Goal: Task Accomplishment & Management: Manage account settings

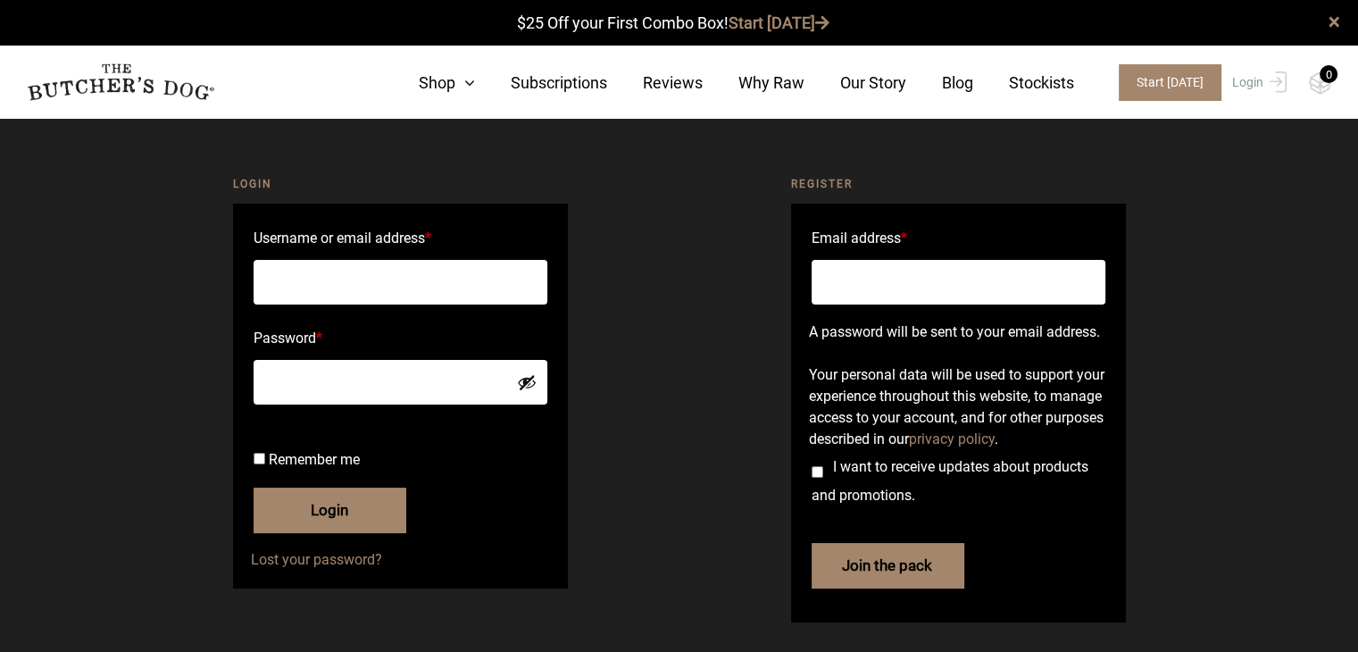
type input "[EMAIL_ADDRESS][DOMAIN_NAME]"
click at [347, 532] on button "Login" at bounding box center [330, 510] width 152 height 45
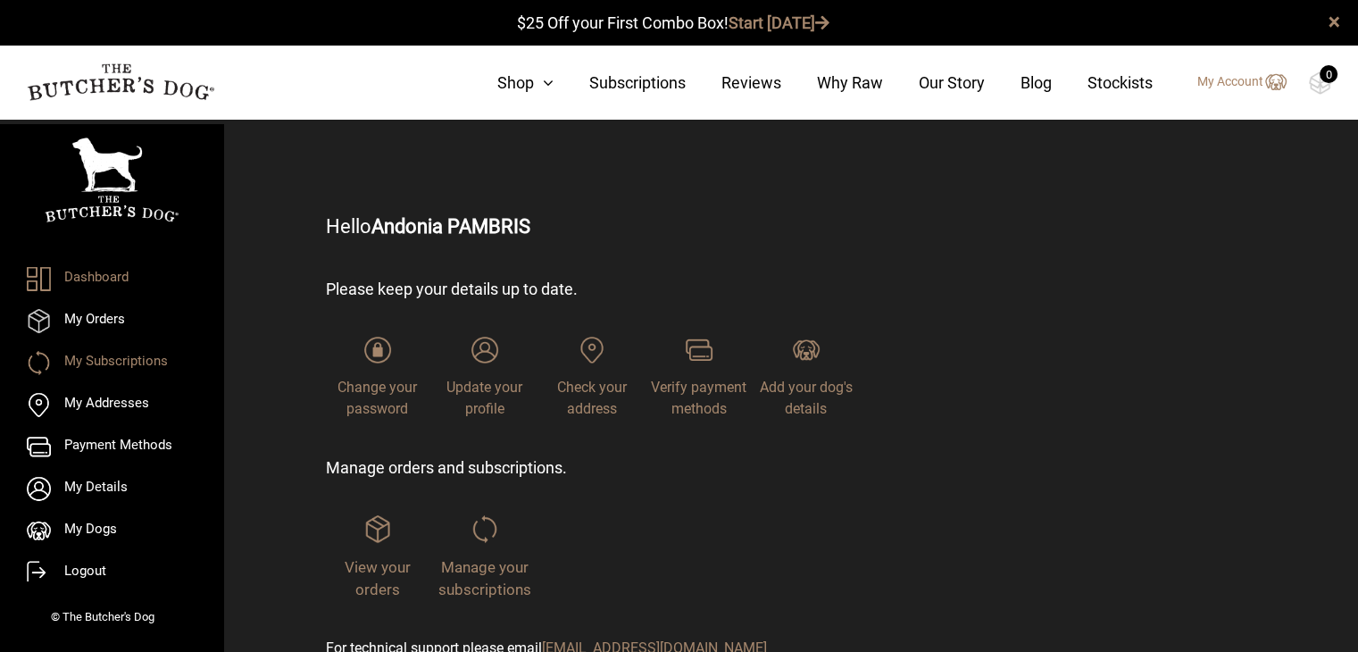
click at [139, 361] on link "My Subscriptions" at bounding box center [112, 363] width 170 height 24
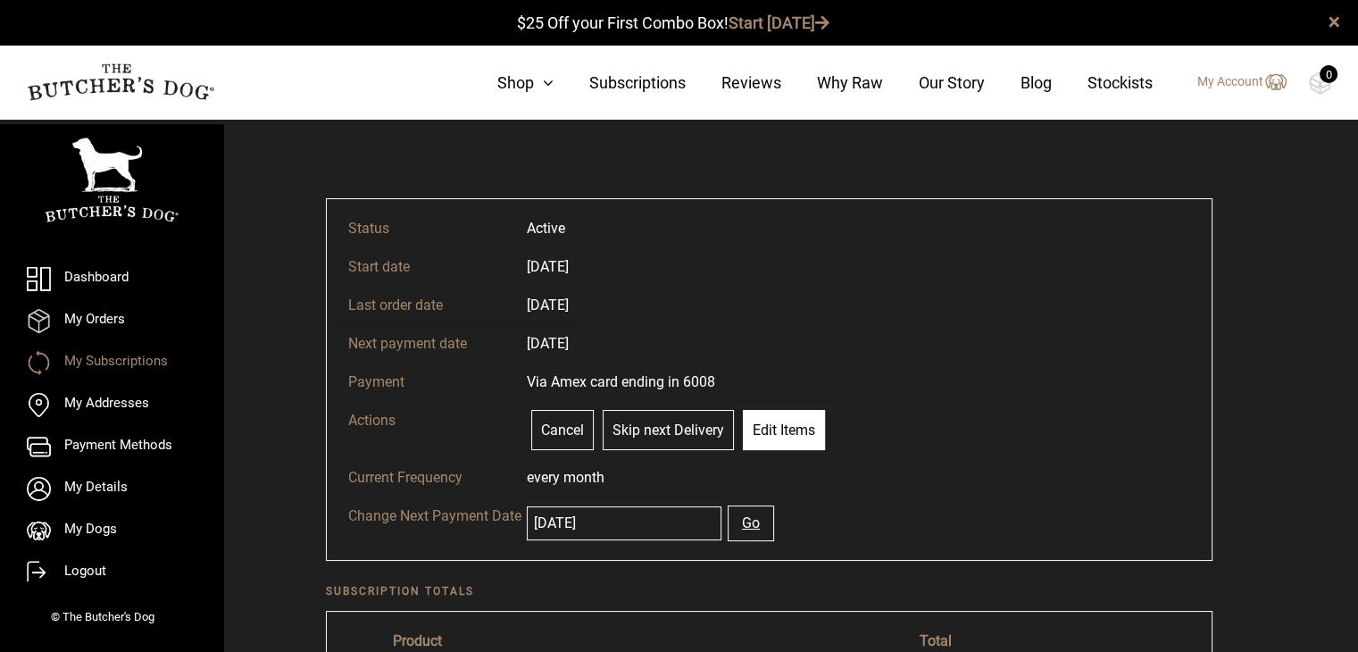
click at [774, 430] on link "Edit Items" at bounding box center [784, 430] width 82 height 40
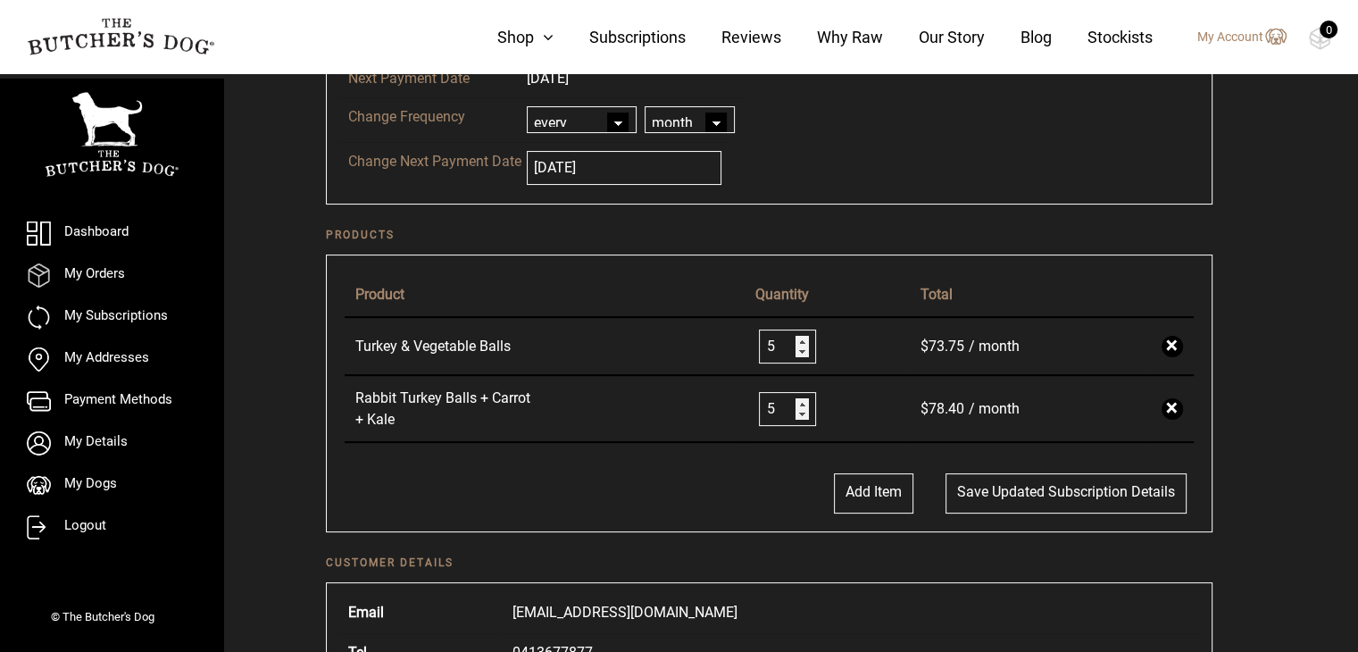
scroll to position [268, 0]
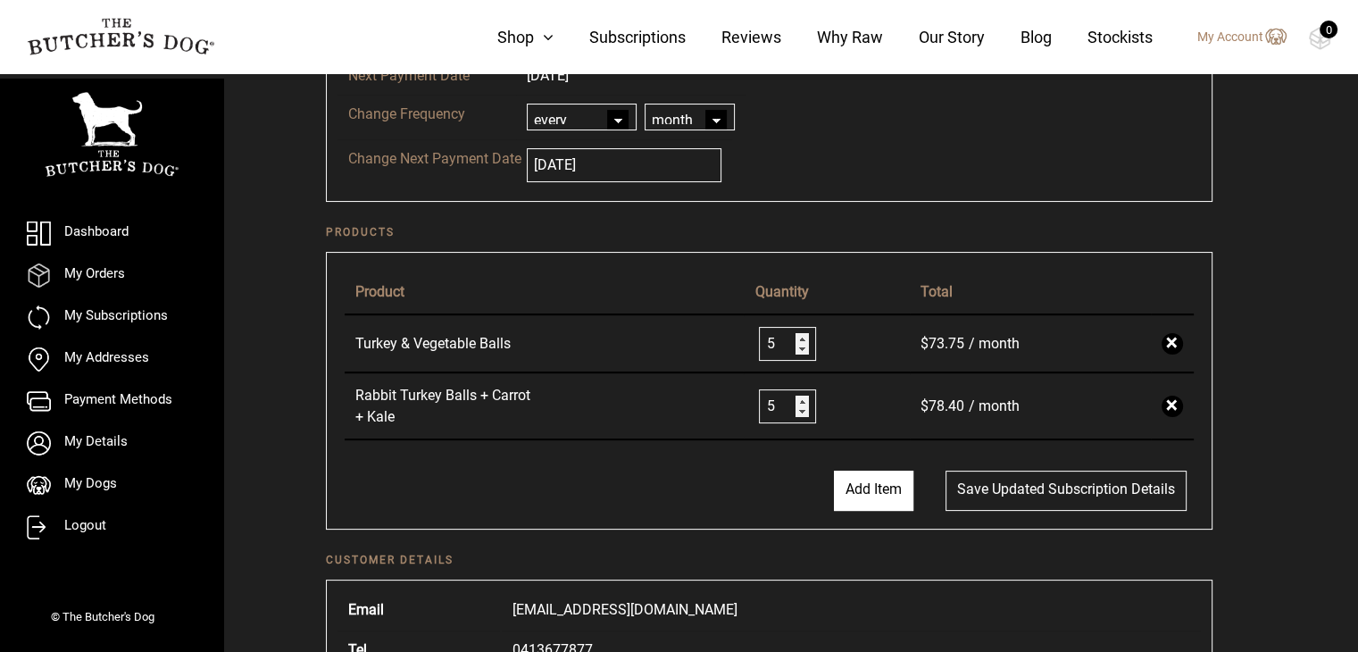
click at [862, 490] on button "Add Item" at bounding box center [873, 491] width 79 height 40
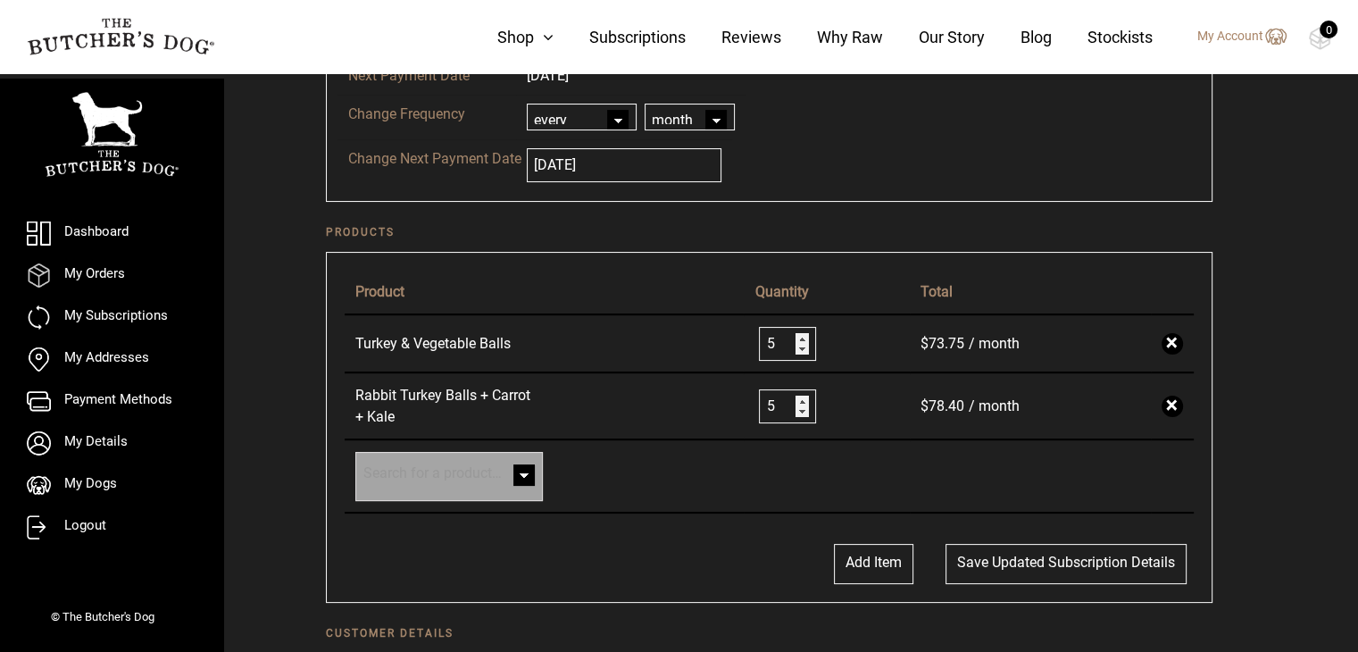
click at [524, 470] on span at bounding box center [524, 477] width 36 height 36
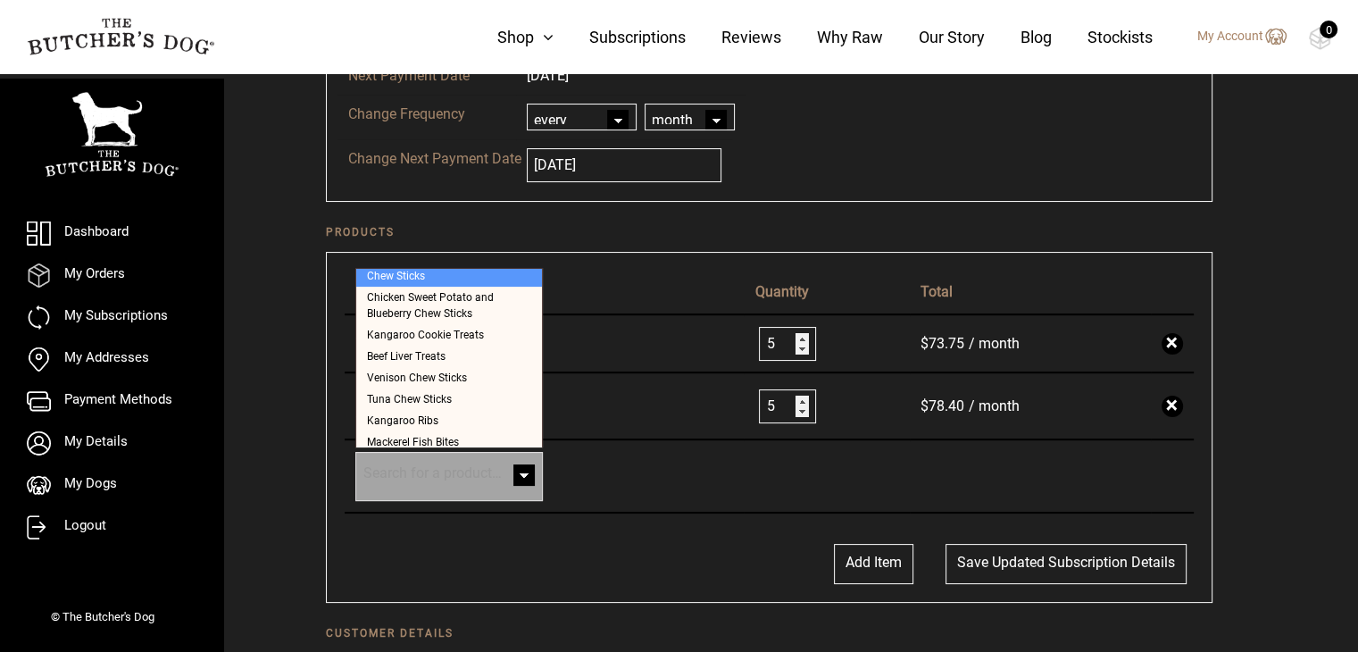
scroll to position [625, 0]
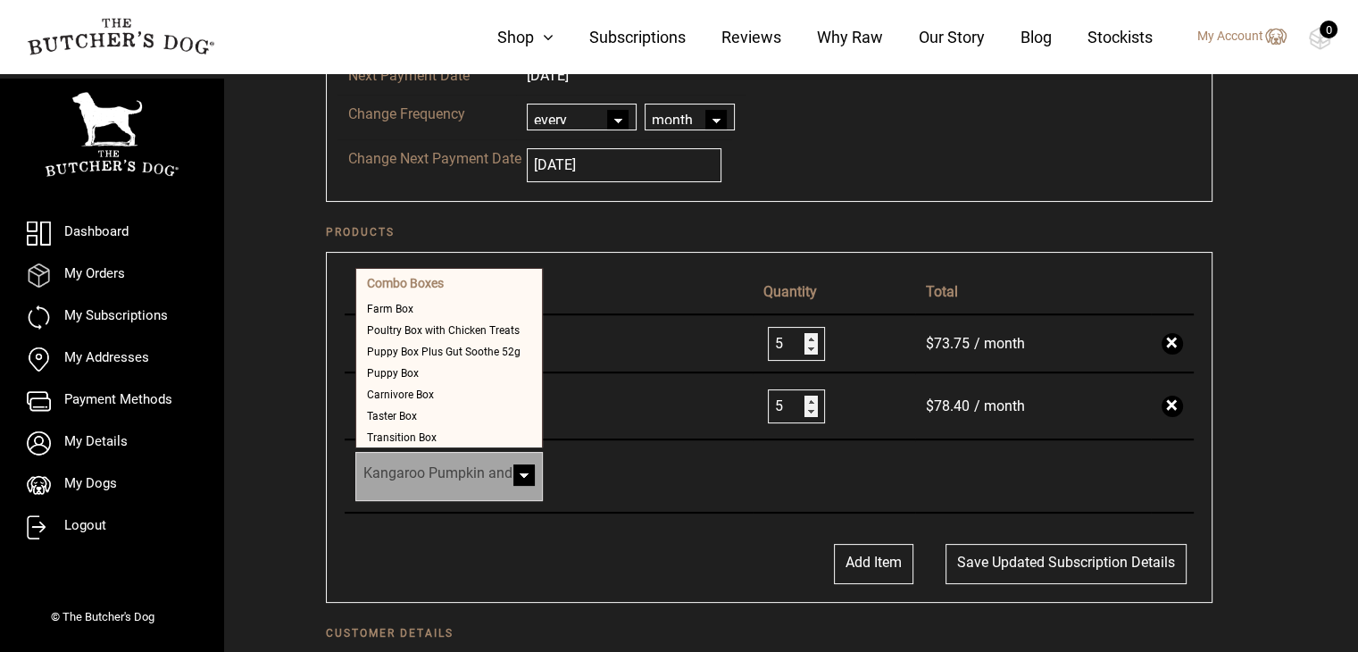
click at [473, 479] on span "Kangaroo Pumpkin and Turmeric Chew Sticks" at bounding box center [449, 476] width 186 height 47
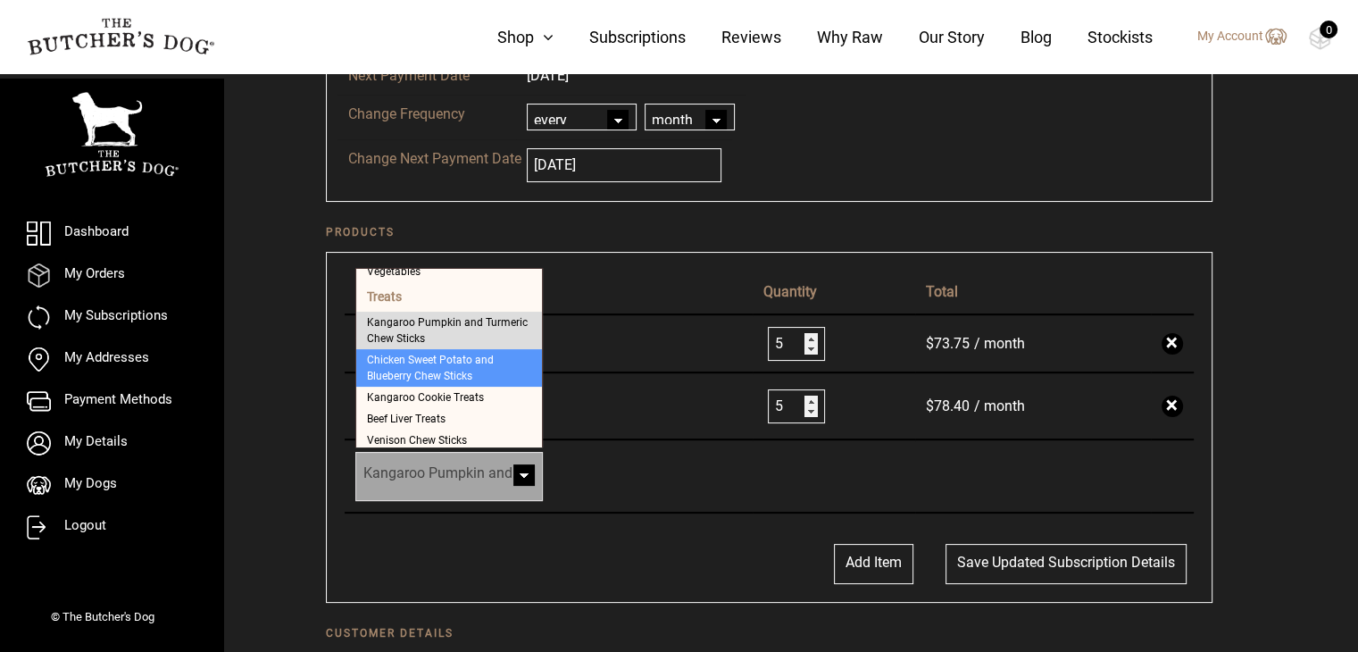
select select "40377"
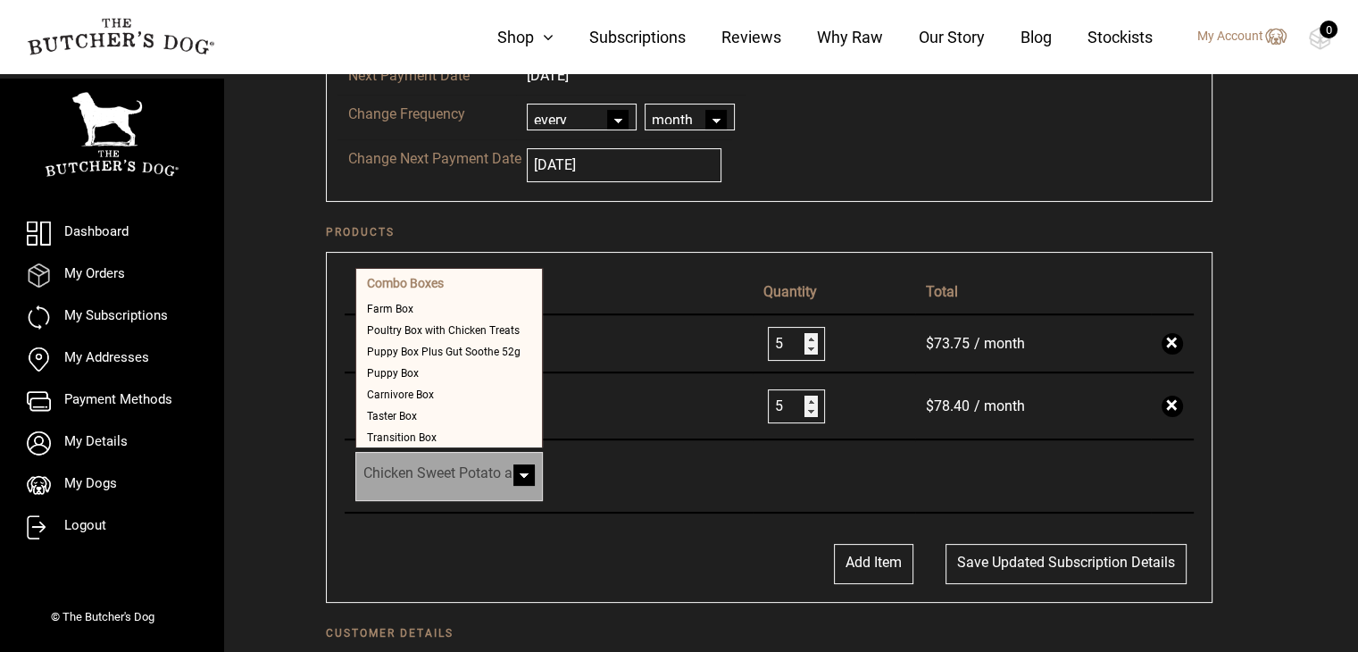
click at [431, 466] on span "Chicken Sweet Potato and Blueberry Chew Sticks" at bounding box center [449, 476] width 186 height 47
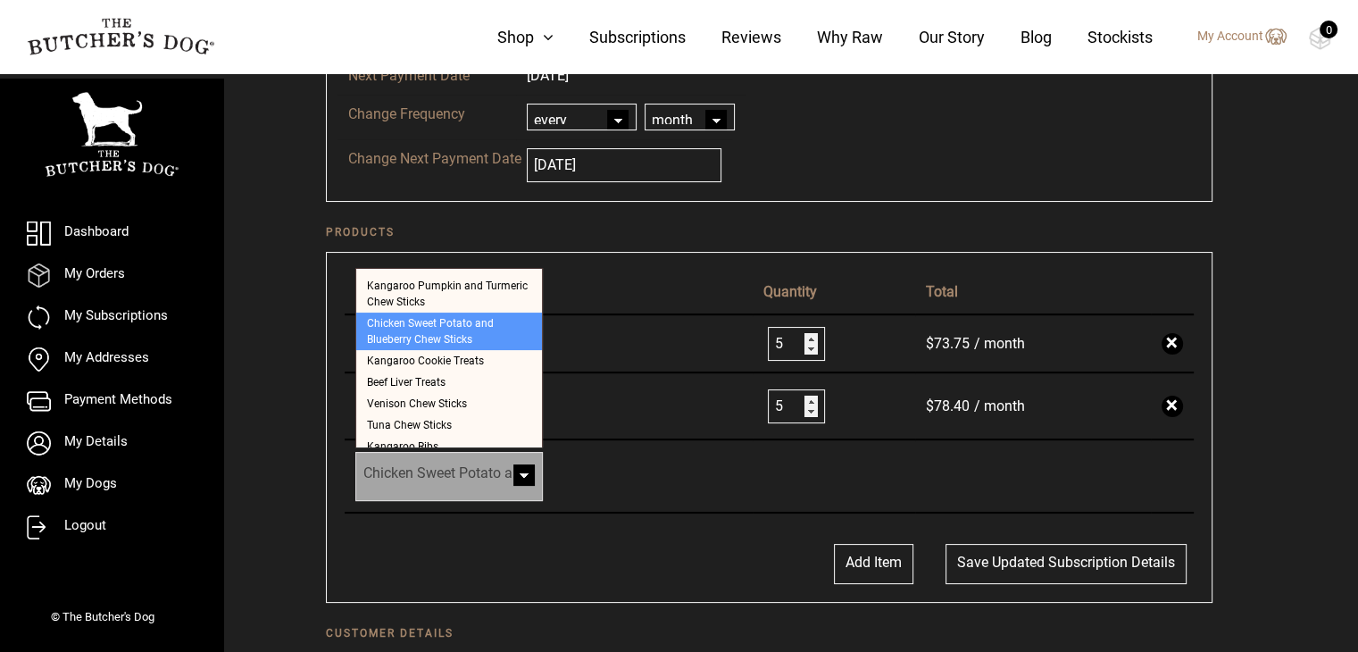
click at [413, 350] on link "Turkey & Vegetable Balls" at bounding box center [444, 343] width 179 height 21
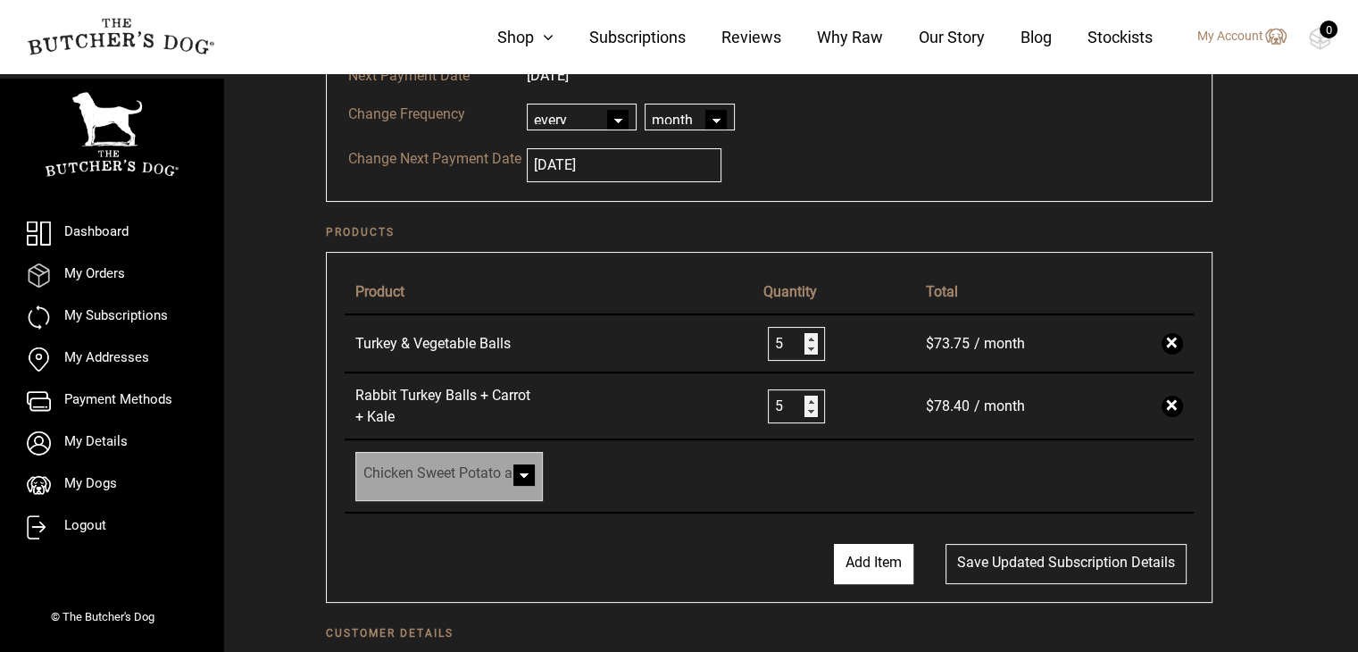
click at [838, 555] on button "Add Item" at bounding box center [873, 564] width 79 height 40
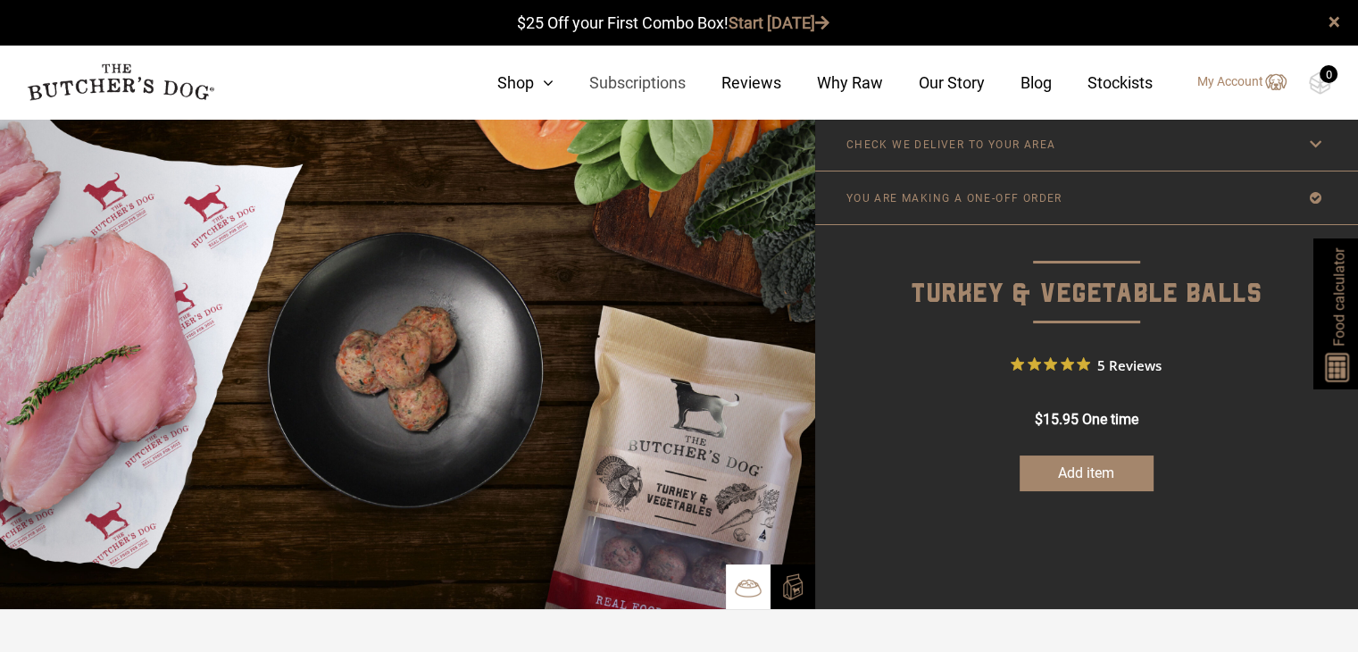
click at [640, 88] on link "Subscriptions" at bounding box center [620, 83] width 132 height 24
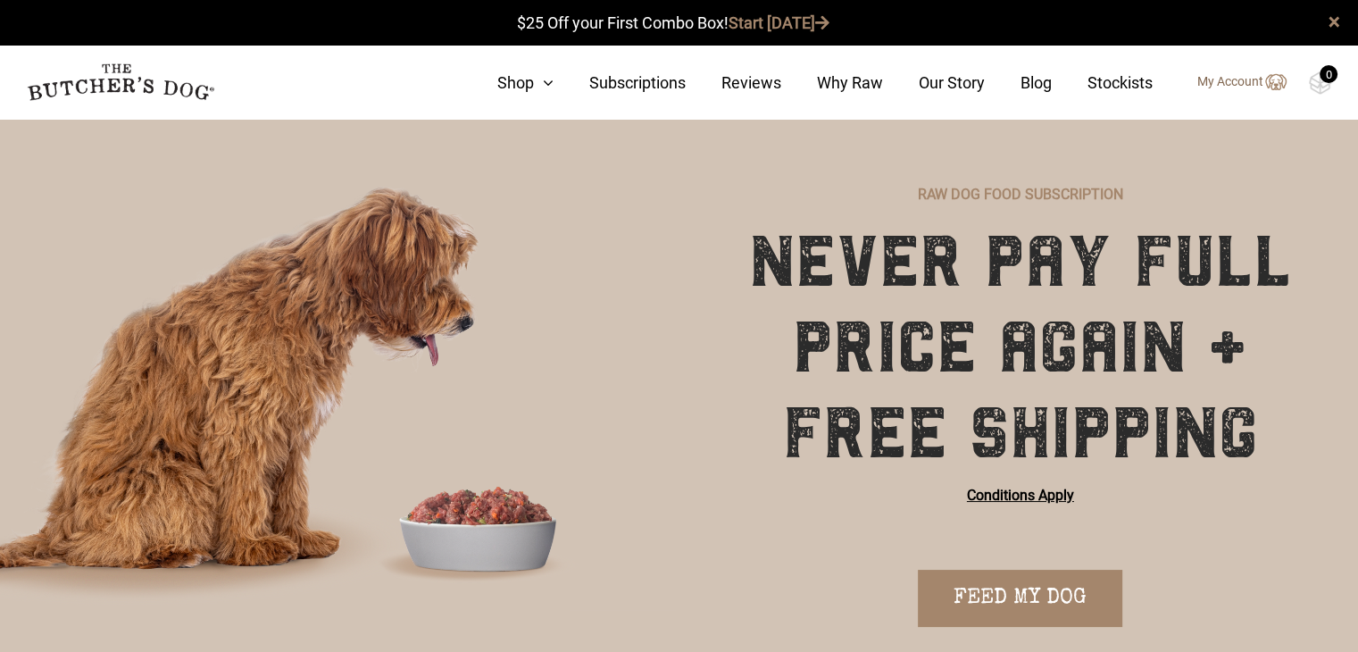
click at [1228, 87] on link "My Account" at bounding box center [1233, 81] width 107 height 21
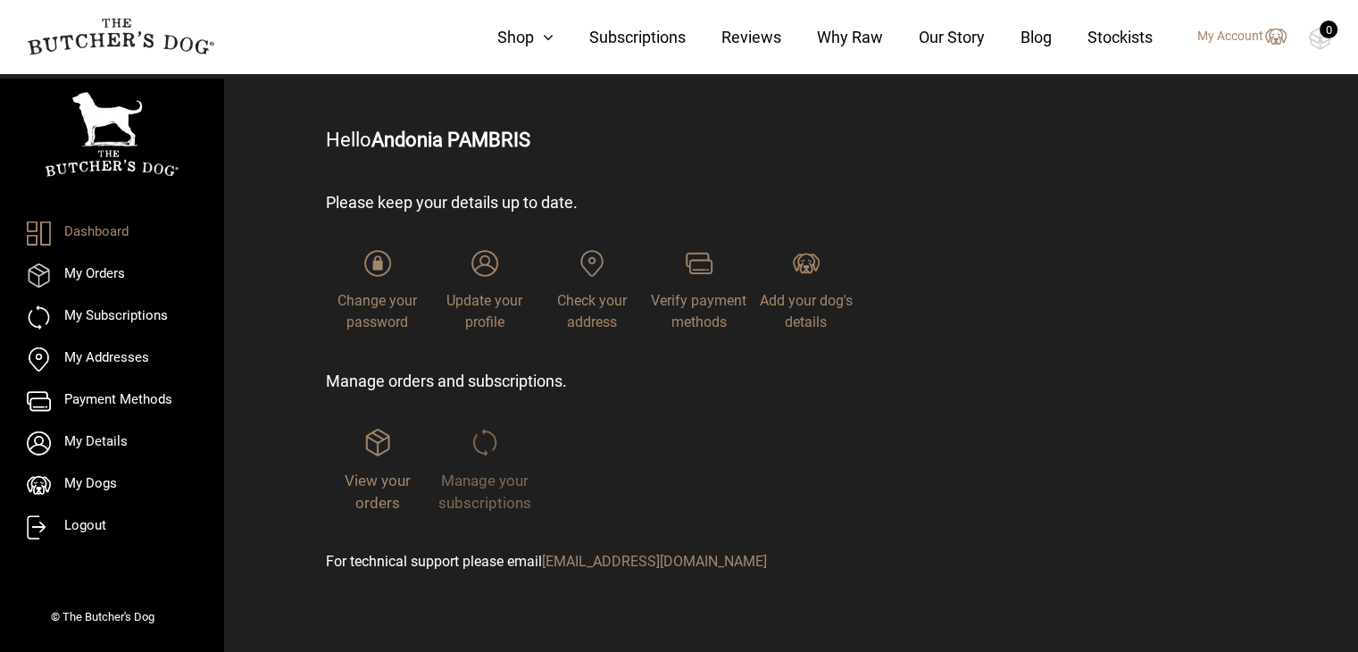
scroll to position [88, 0]
click at [480, 476] on span "Manage your subscriptions" at bounding box center [484, 491] width 93 height 41
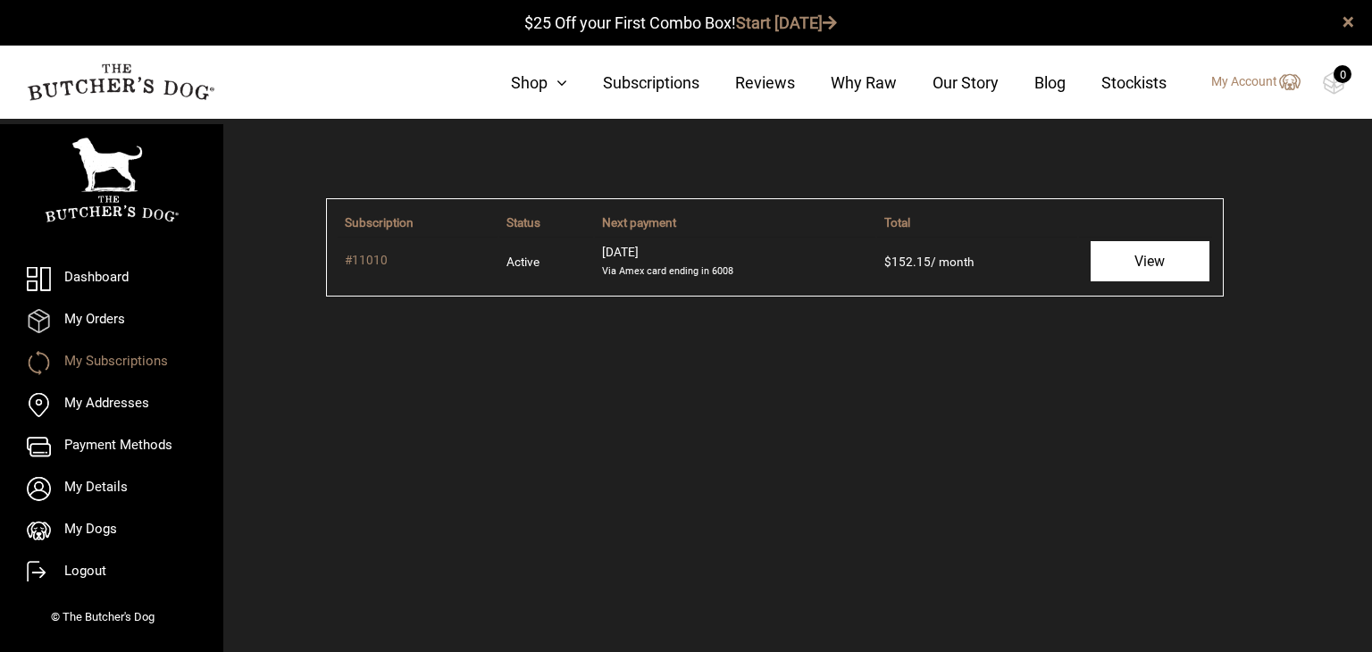
click at [1146, 261] on link "View" at bounding box center [1149, 261] width 119 height 40
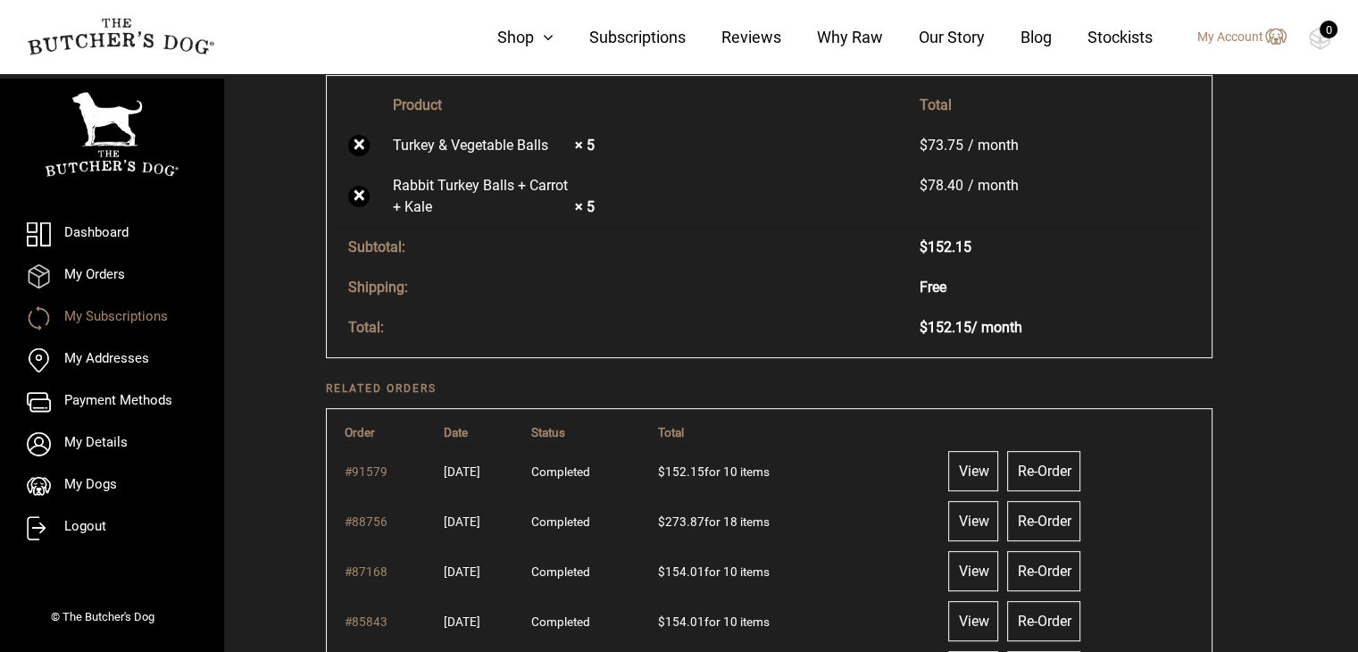
scroll to position [89, 0]
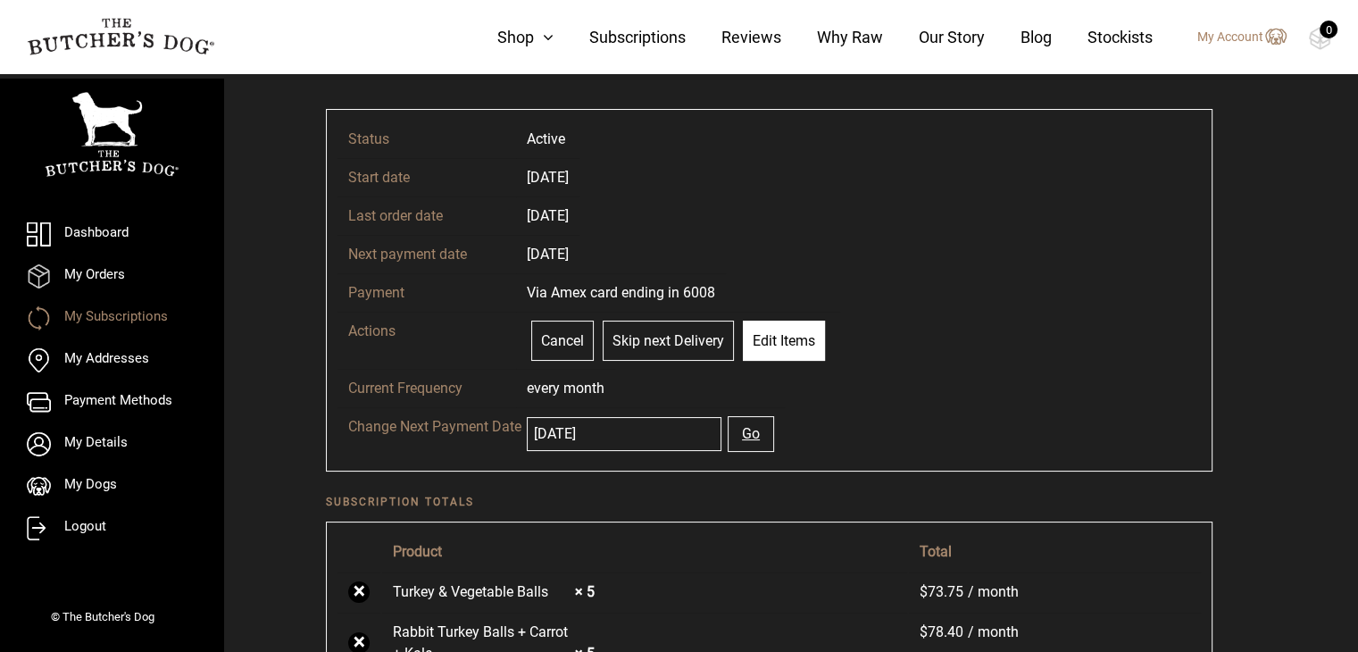
click at [768, 336] on link "Edit Items" at bounding box center [784, 341] width 82 height 40
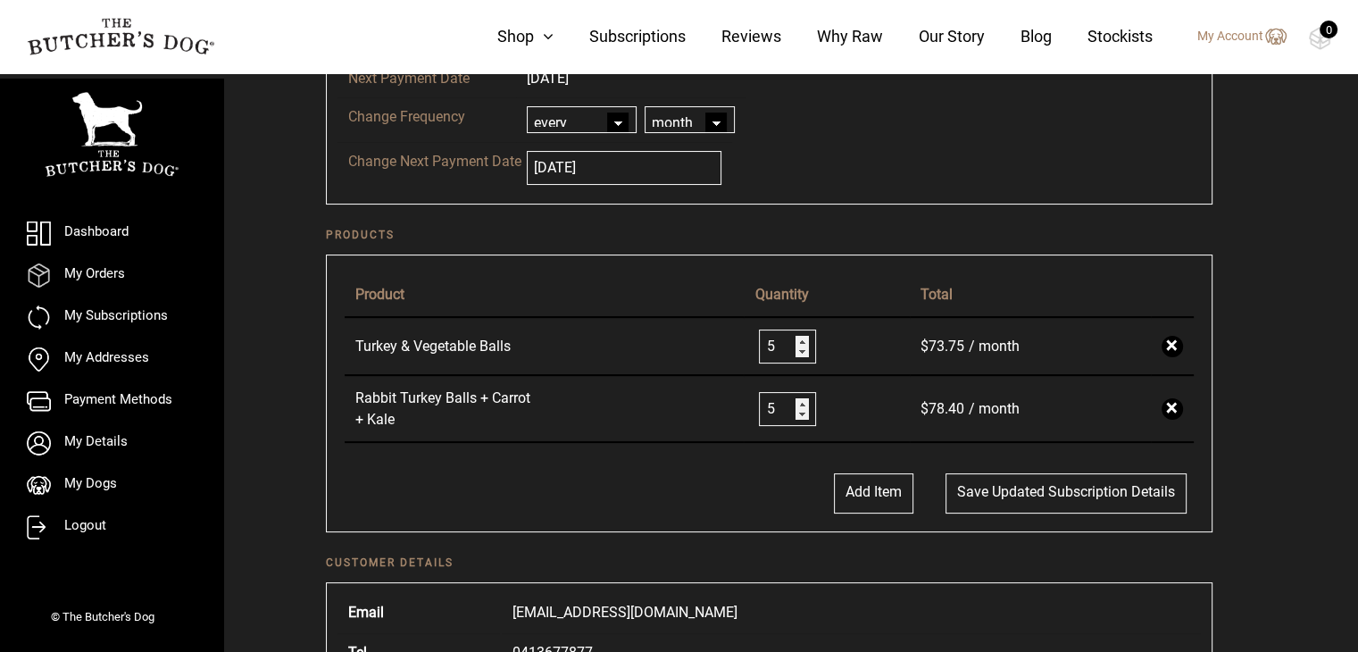
scroll to position [268, 0]
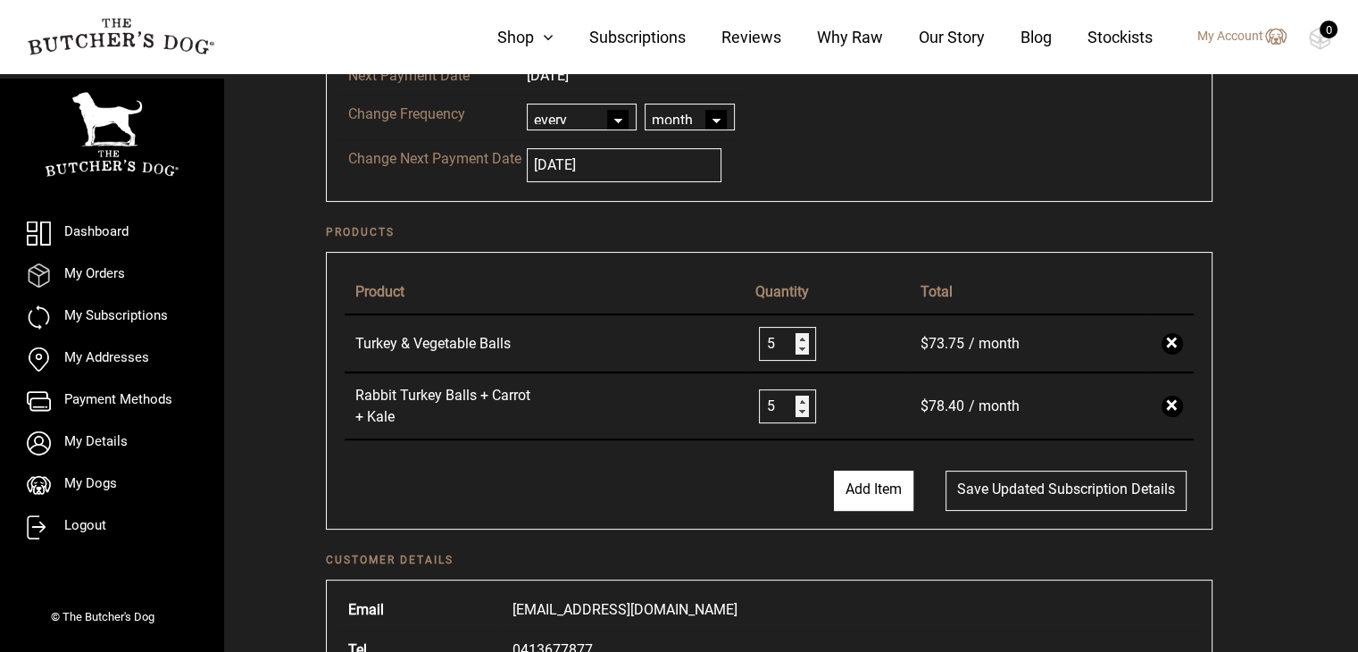
click at [875, 478] on button "Add Item" at bounding box center [873, 491] width 79 height 40
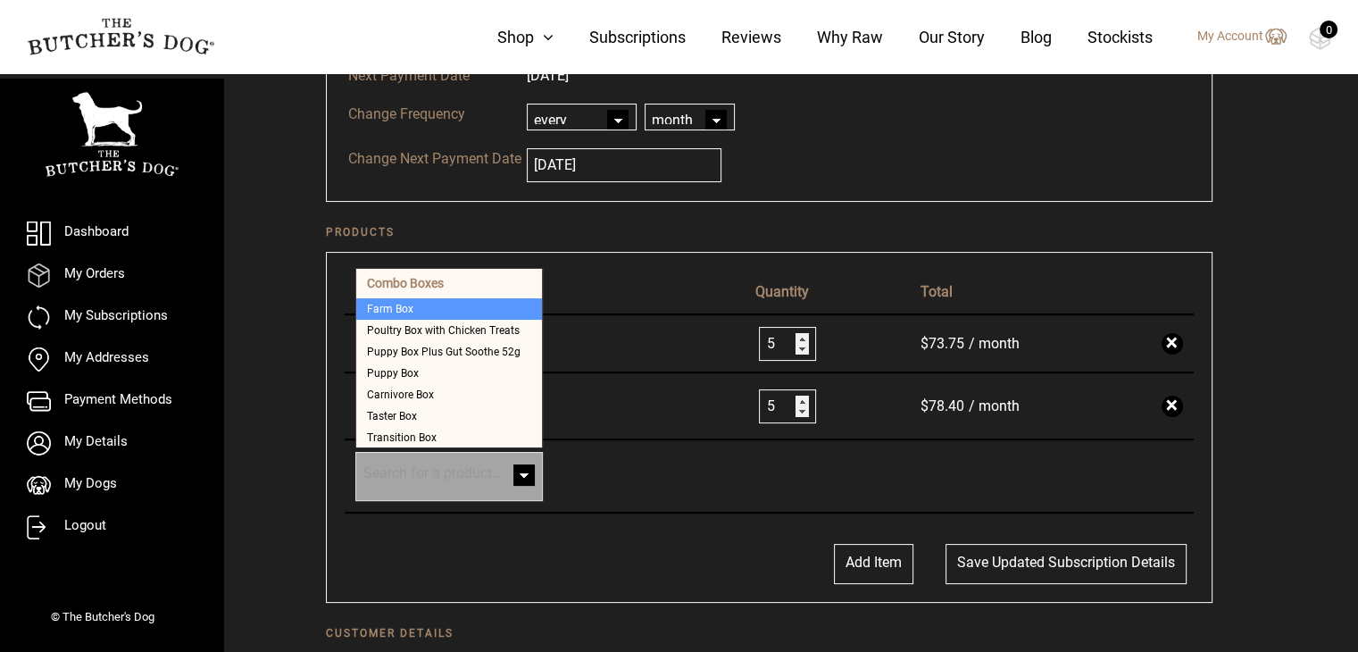
click at [528, 472] on span at bounding box center [524, 477] width 36 height 36
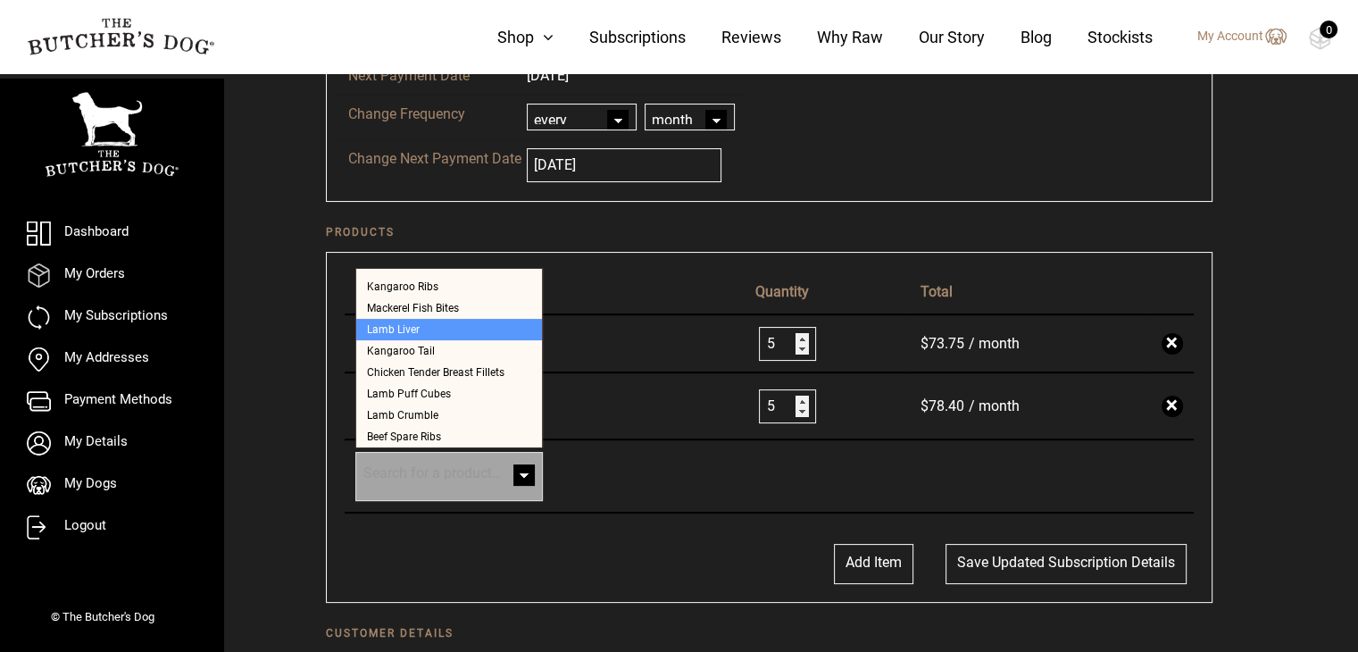
scroll to position [772, 0]
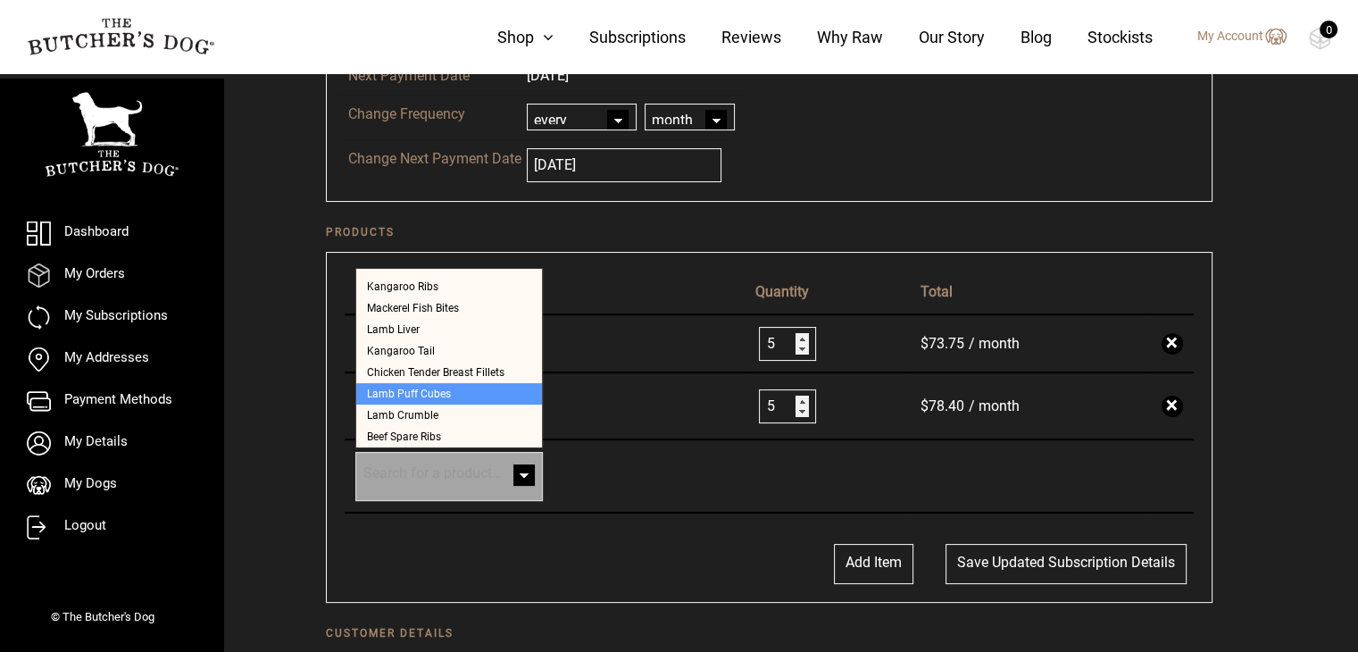
select select "331"
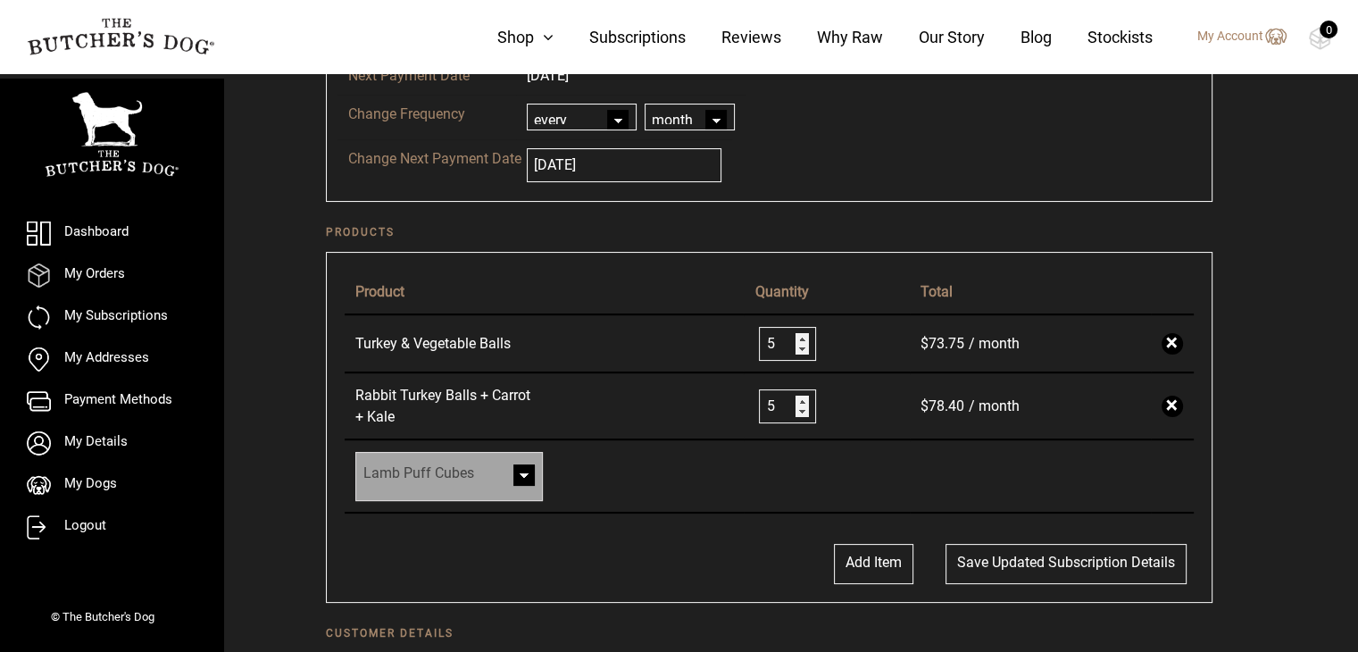
click at [519, 471] on span at bounding box center [524, 477] width 36 height 36
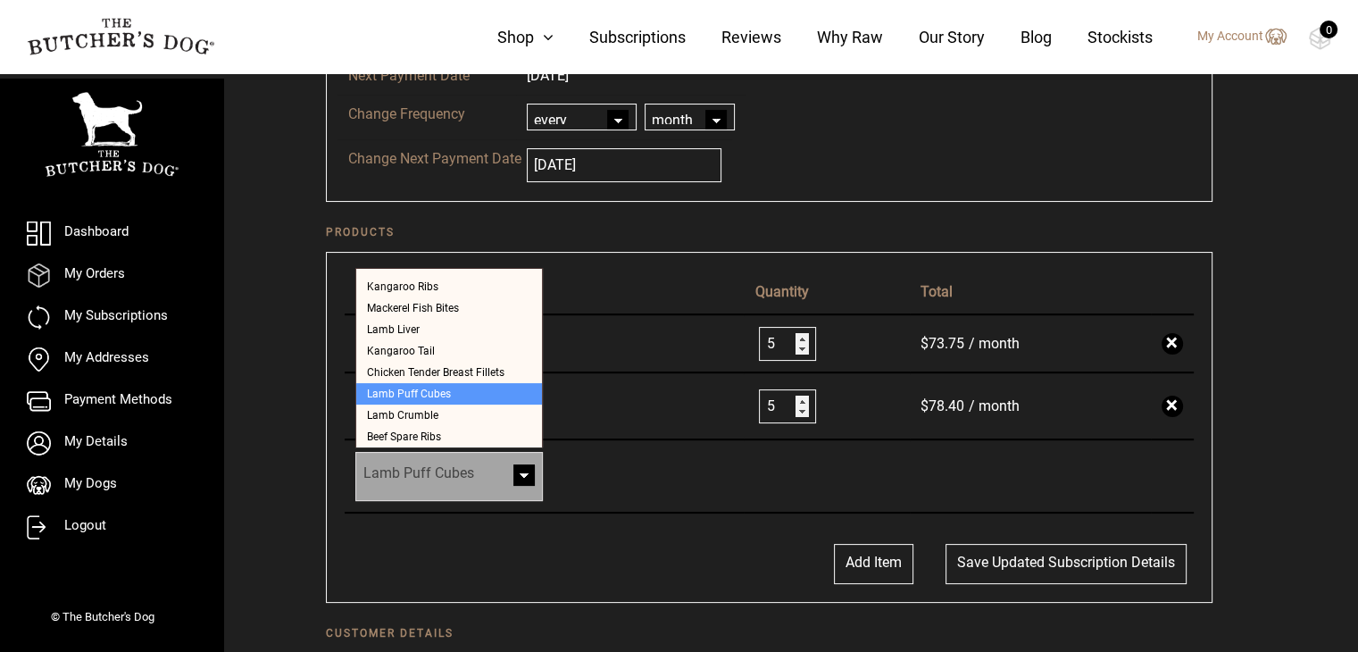
click at [461, 396] on link "Rabbit Turkey Balls + Carrot + Kale" at bounding box center [444, 406] width 179 height 43
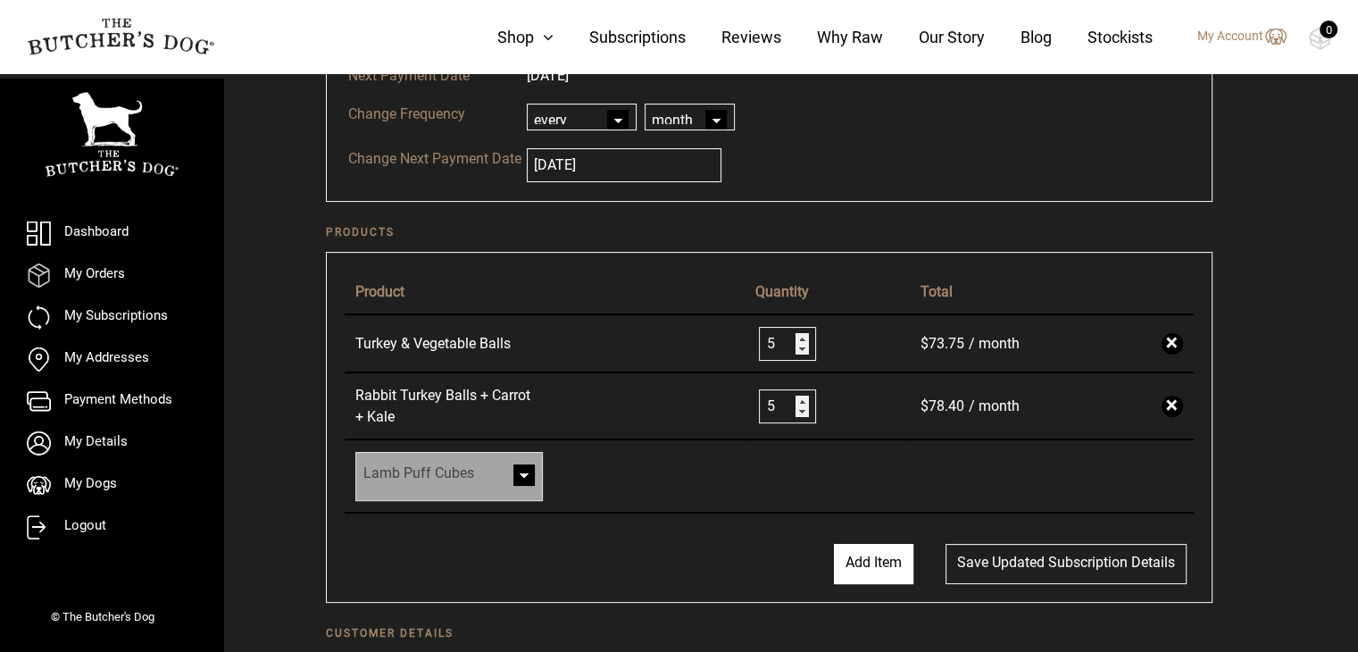
click at [879, 555] on button "Add Item" at bounding box center [873, 564] width 79 height 40
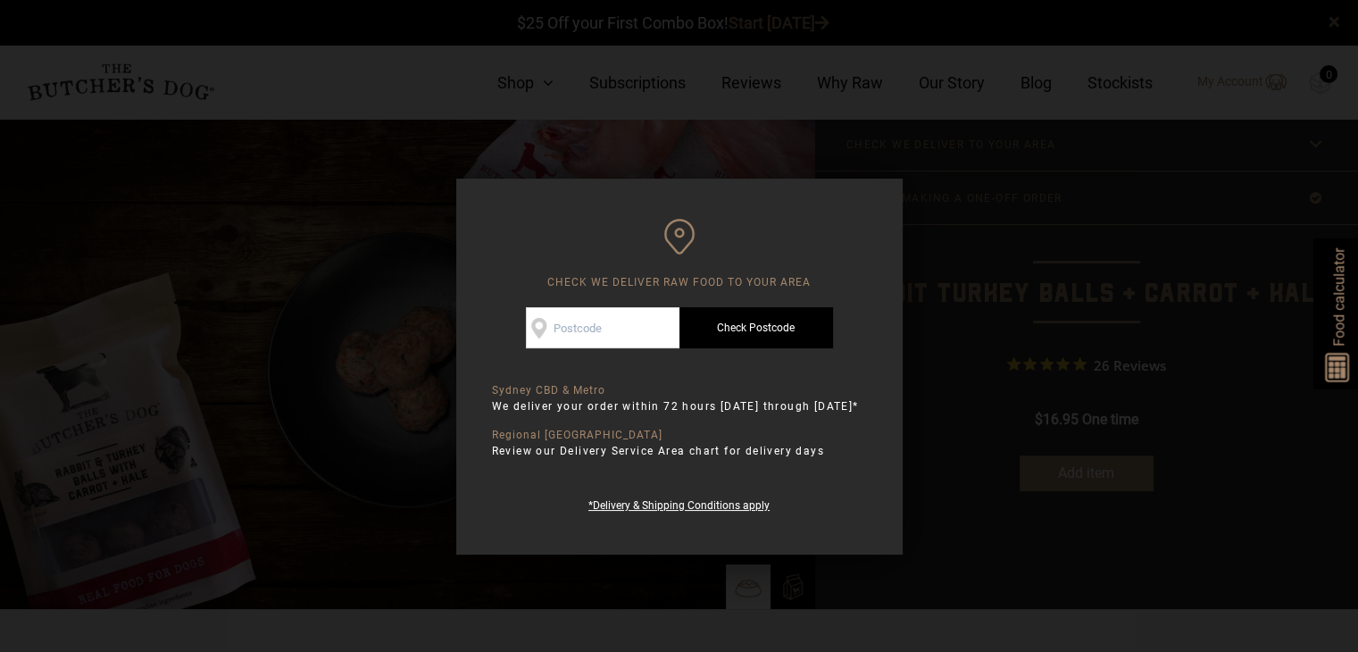
click at [589, 329] on input "Check Availability At" at bounding box center [603, 327] width 154 height 41
type input "2206"
click at [733, 330] on link "Check Postcode" at bounding box center [757, 327] width 154 height 41
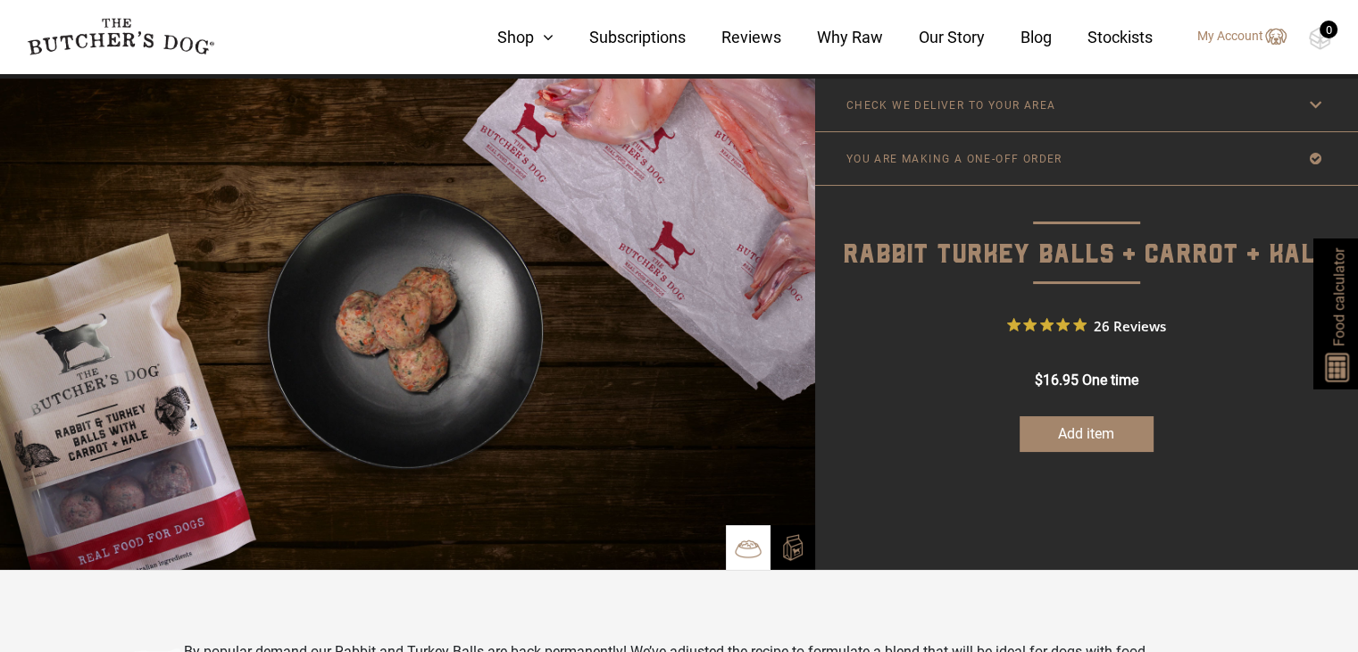
scroll to position [89, 0]
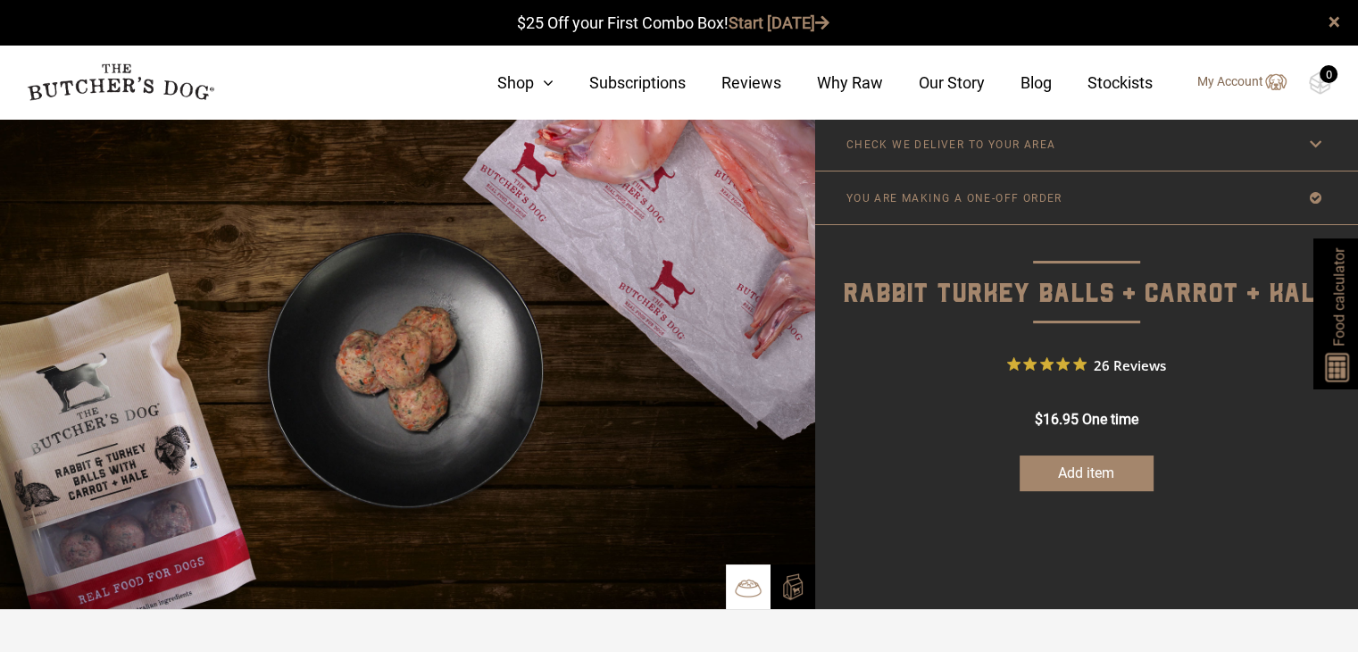
click at [1236, 80] on link "My Account" at bounding box center [1233, 81] width 107 height 21
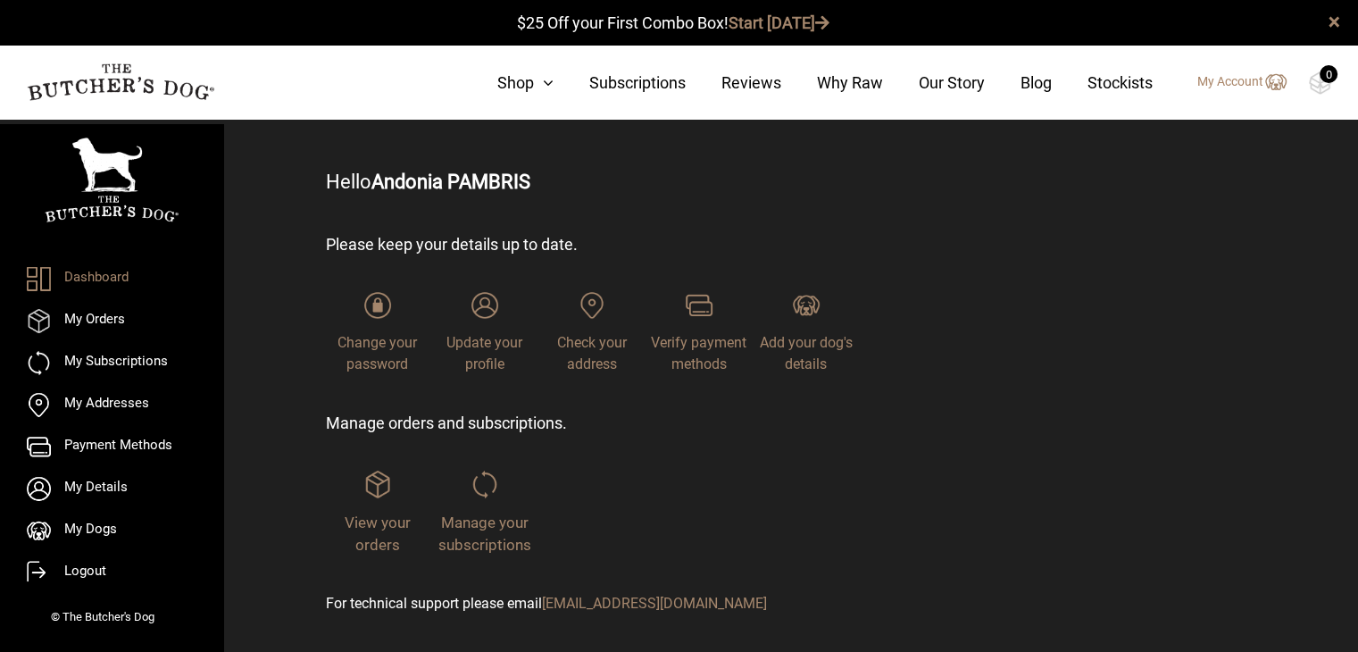
scroll to position [88, 0]
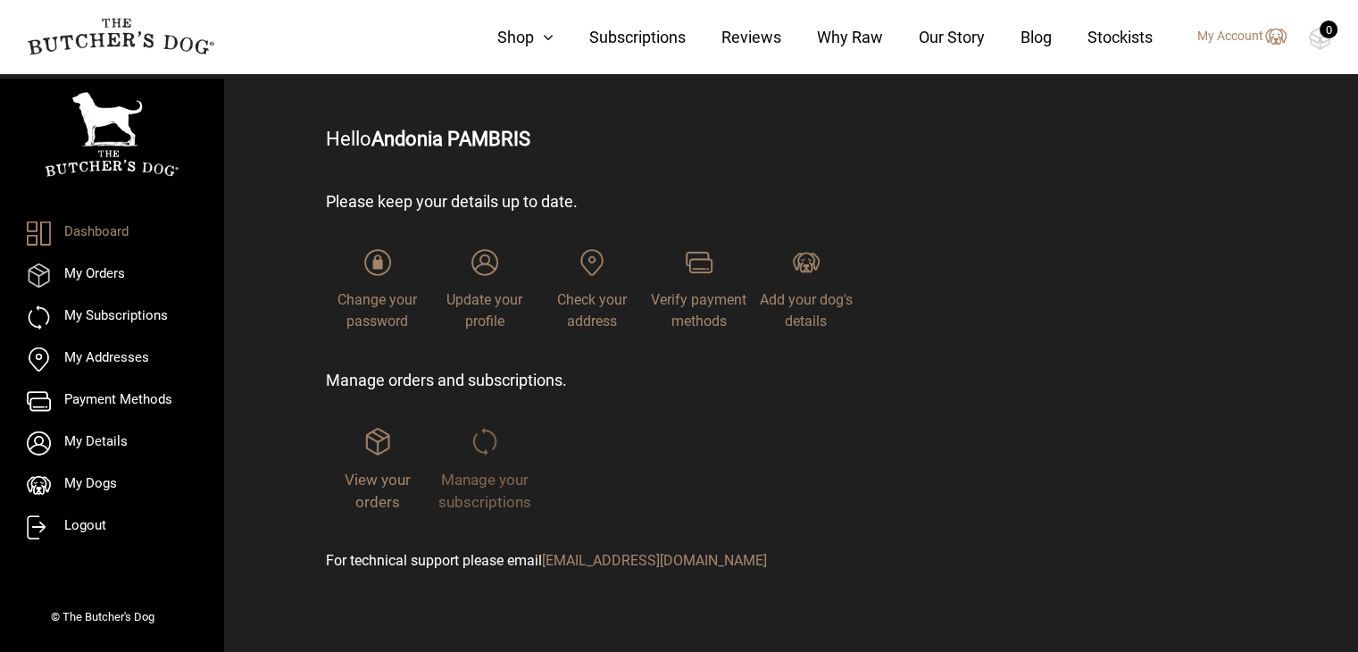
click at [491, 484] on span "Manage your subscriptions" at bounding box center [484, 491] width 93 height 41
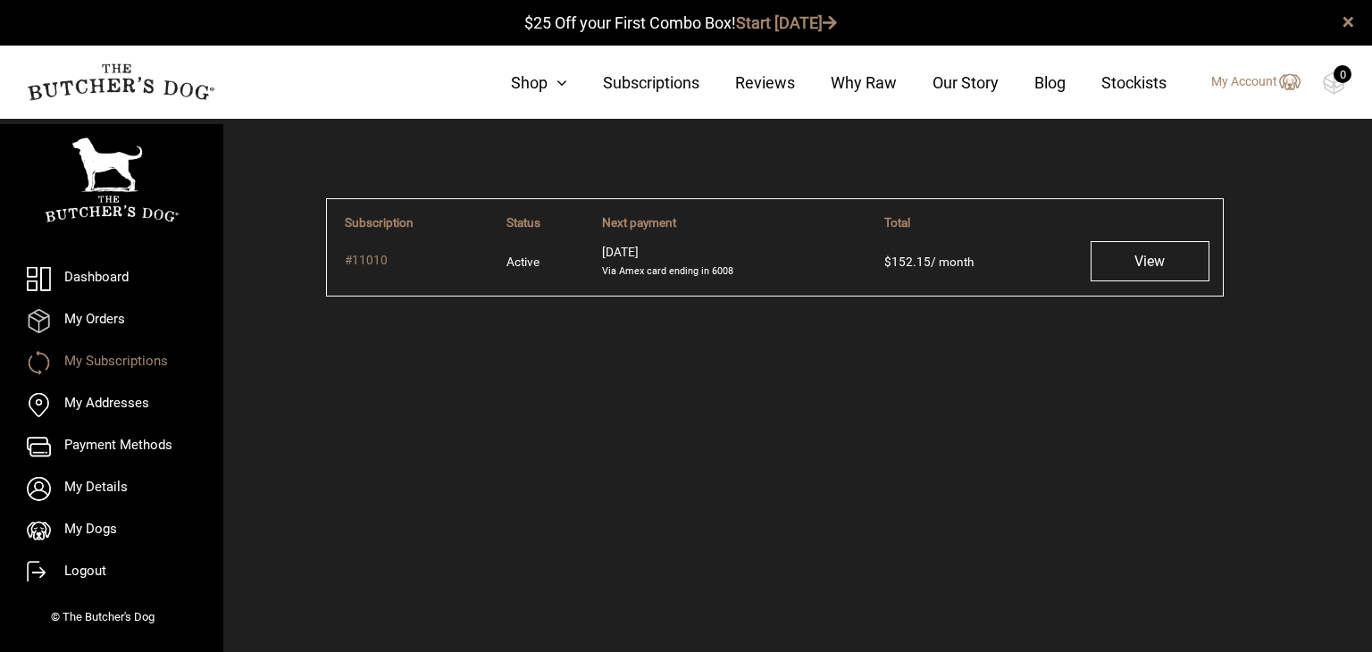
click at [1077, 263] on td "$ 152.15 / month" at bounding box center [977, 261] width 200 height 48
click at [1167, 263] on link "View" at bounding box center [1149, 261] width 119 height 40
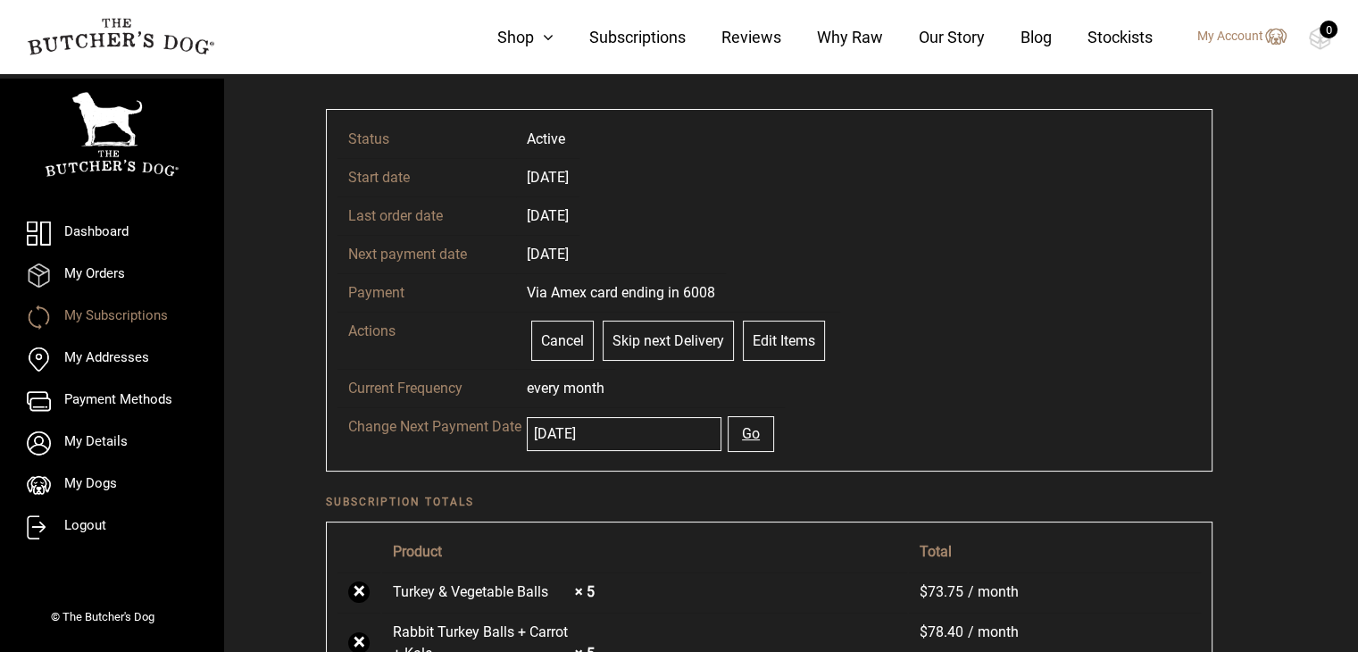
scroll to position [89, 0]
click at [786, 337] on link "Edit Items" at bounding box center [784, 341] width 82 height 40
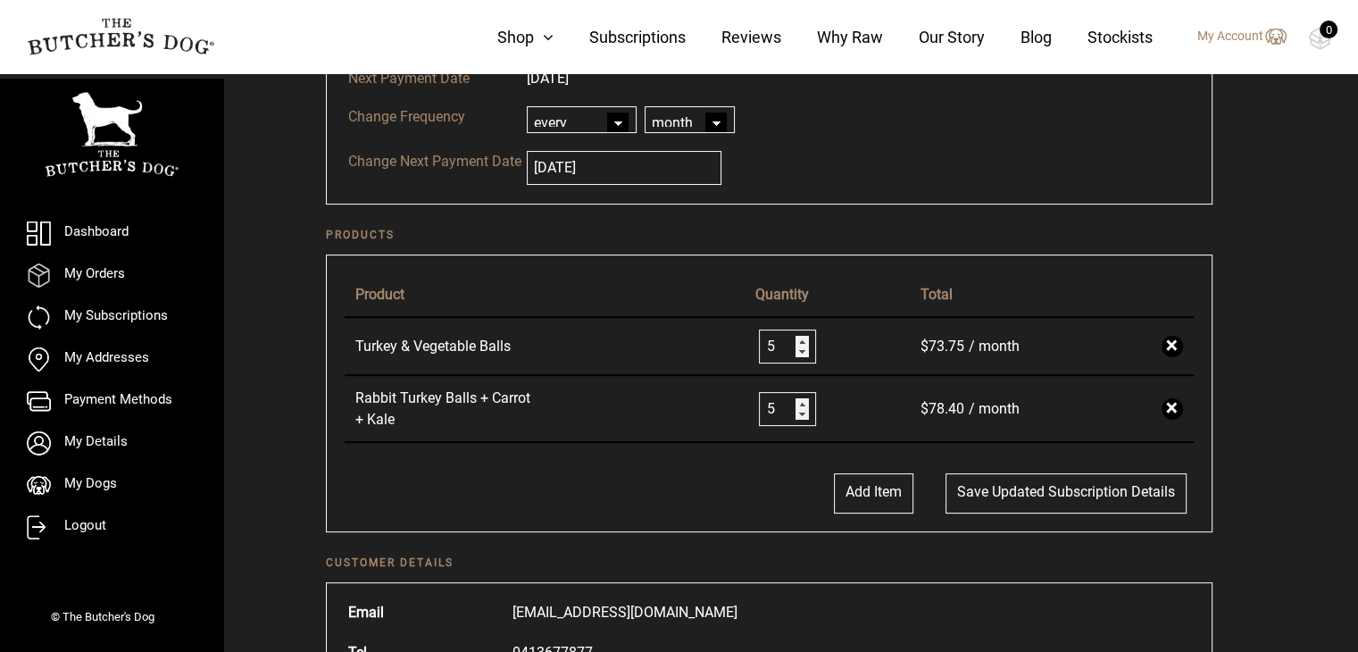
scroll to position [268, 0]
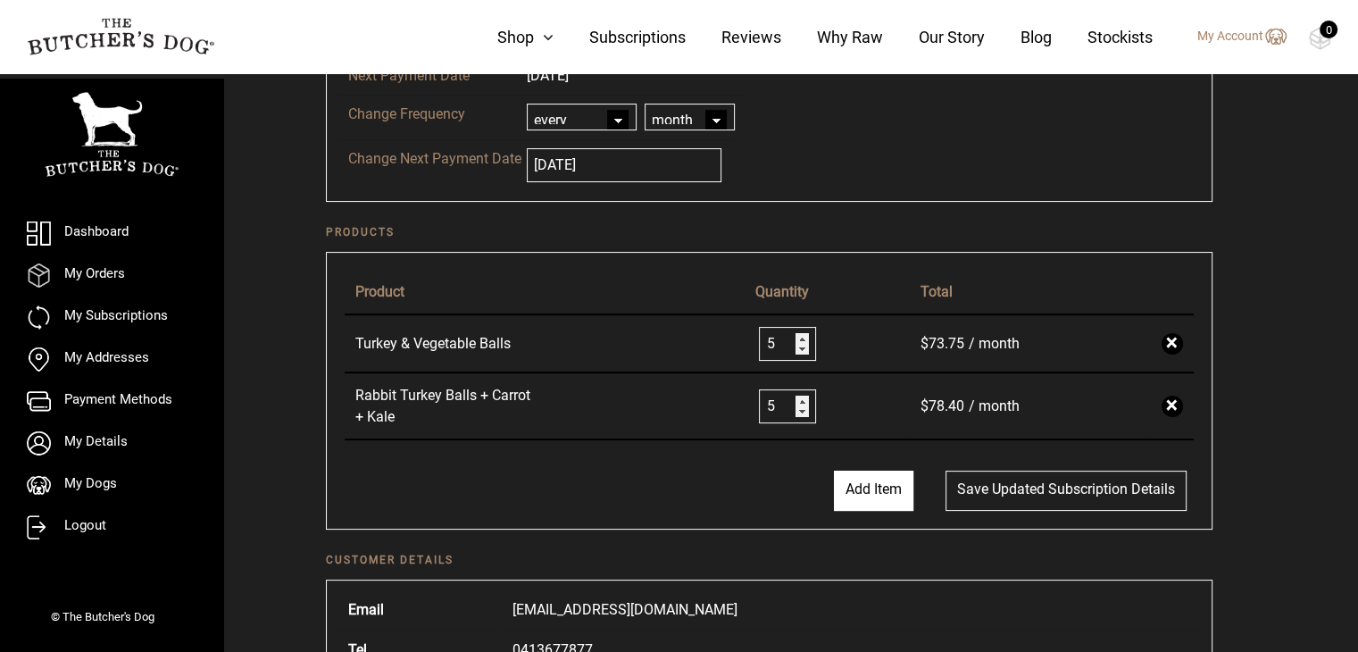
click at [874, 478] on button "Add Item" at bounding box center [873, 491] width 79 height 40
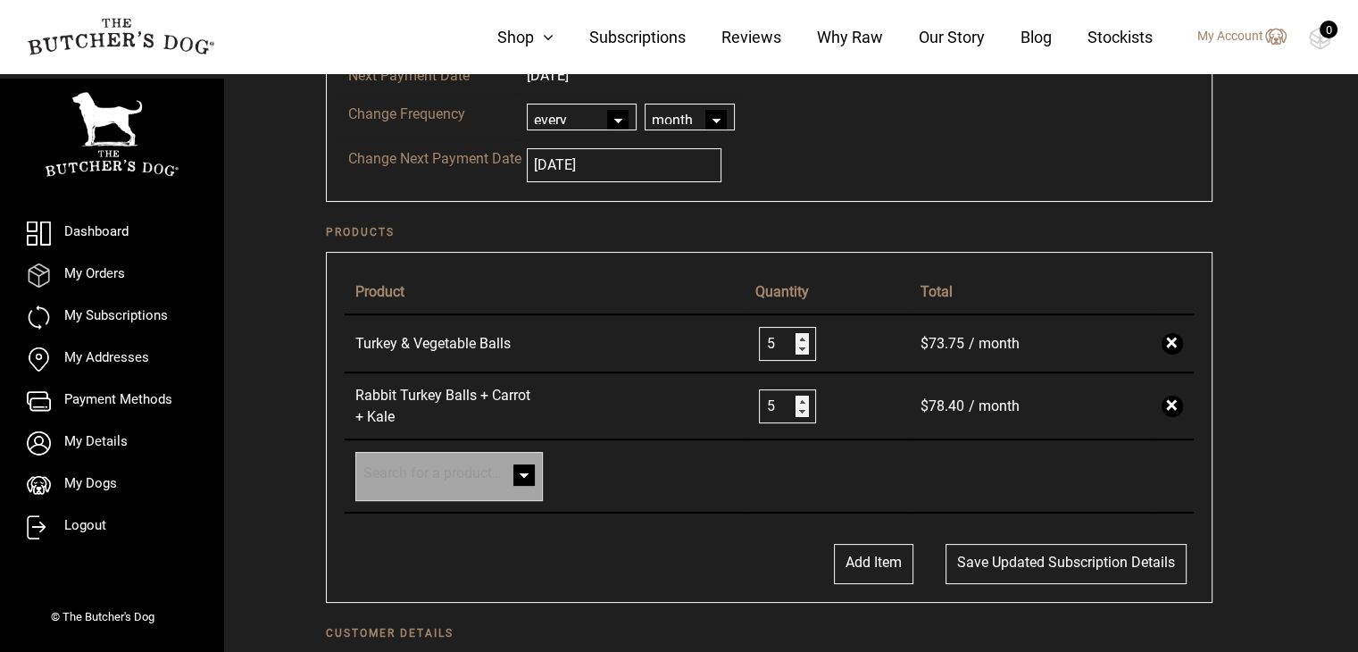
click at [522, 469] on span at bounding box center [524, 477] width 36 height 36
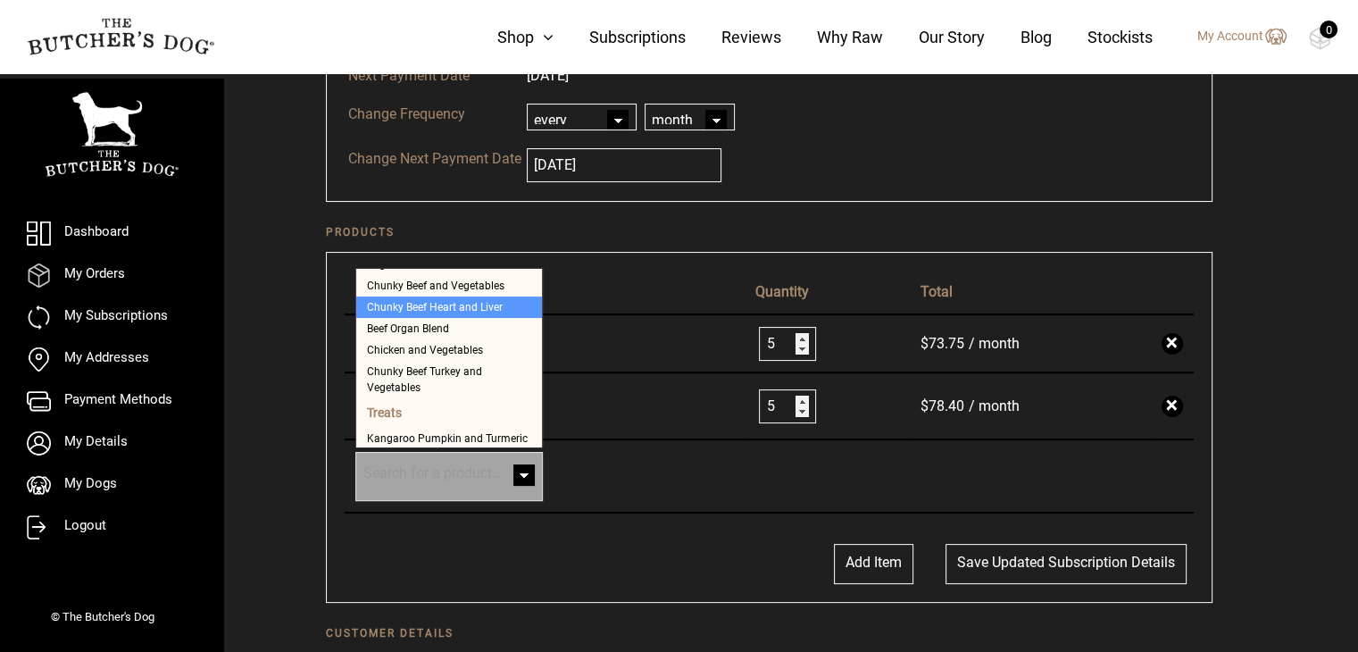
scroll to position [447, 0]
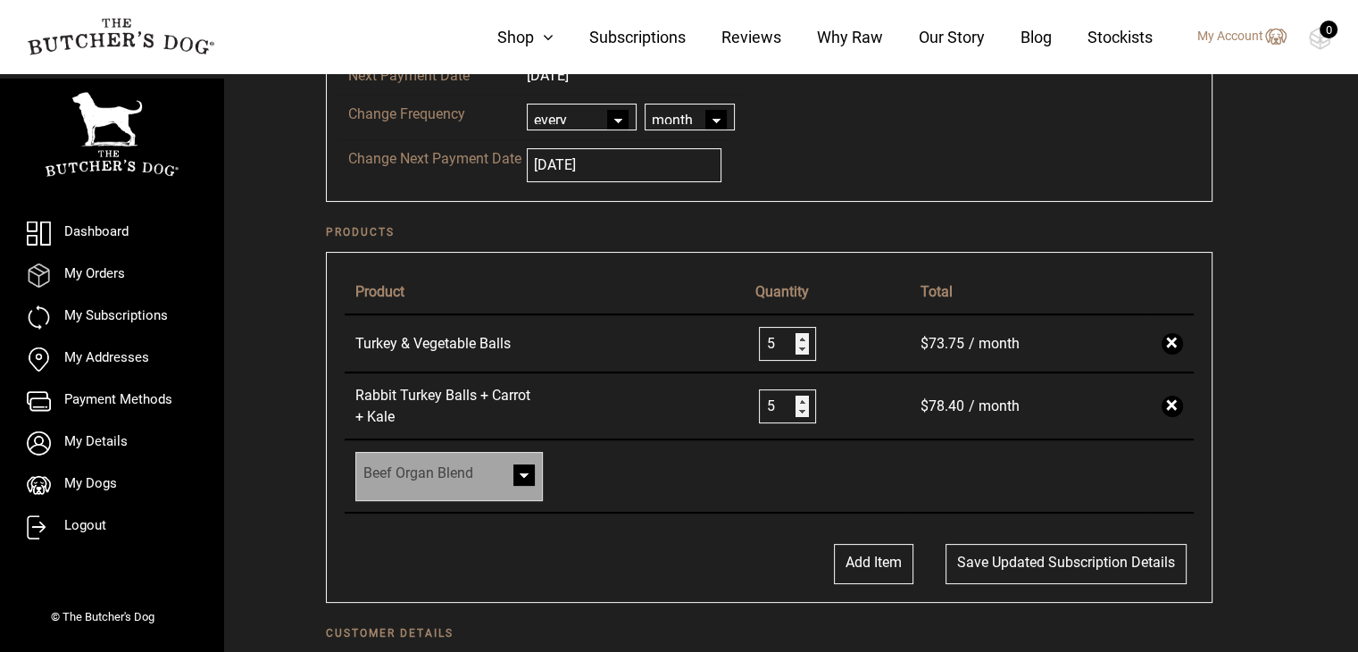
click at [525, 462] on span at bounding box center [524, 477] width 36 height 36
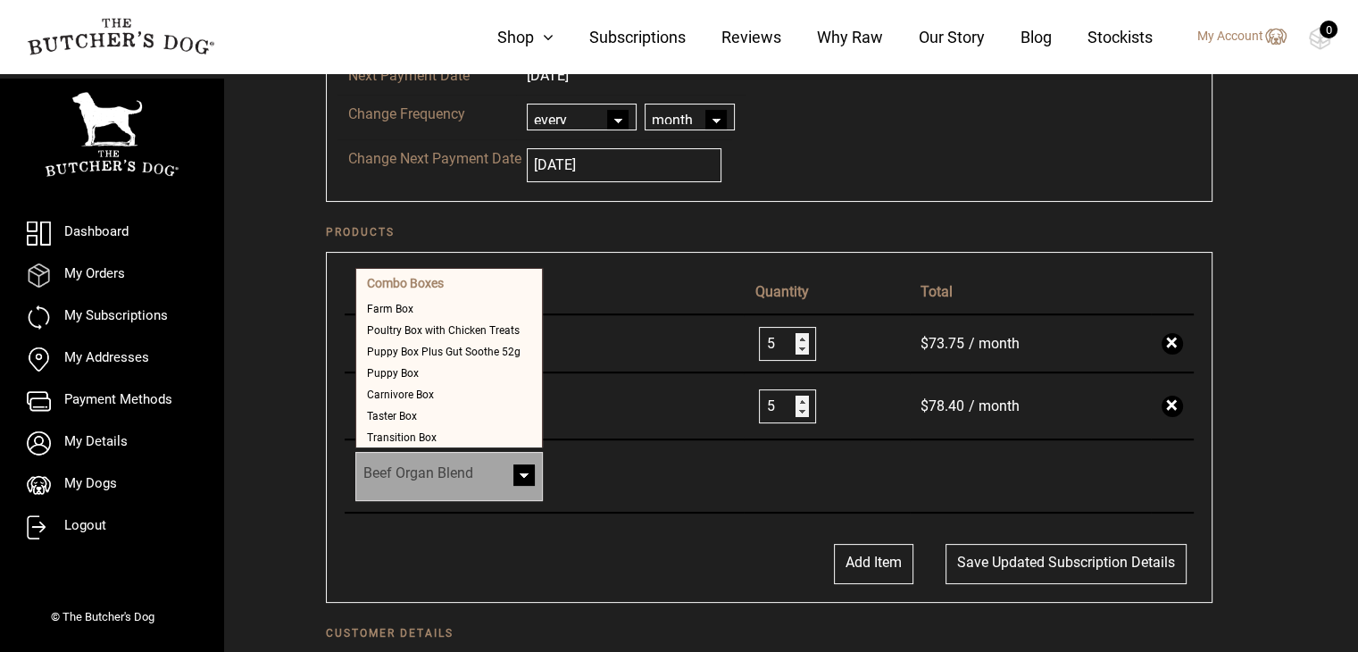
scroll to position [482, 0]
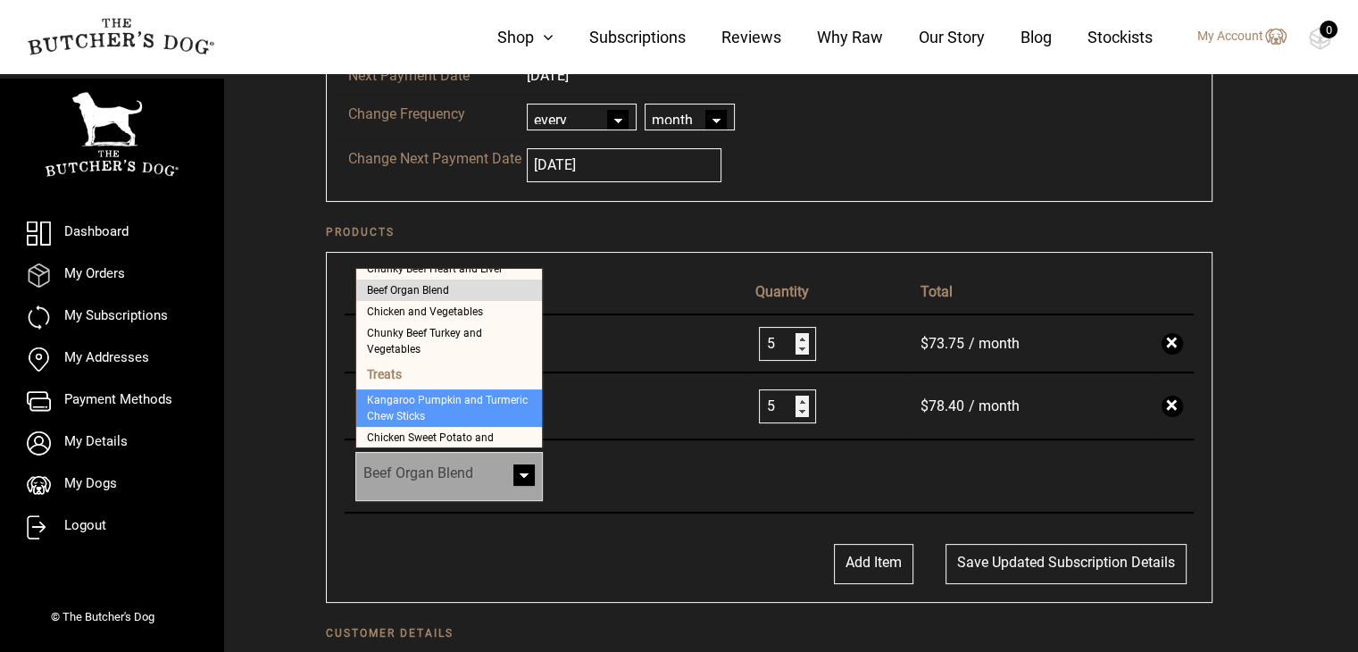
select select "40378"
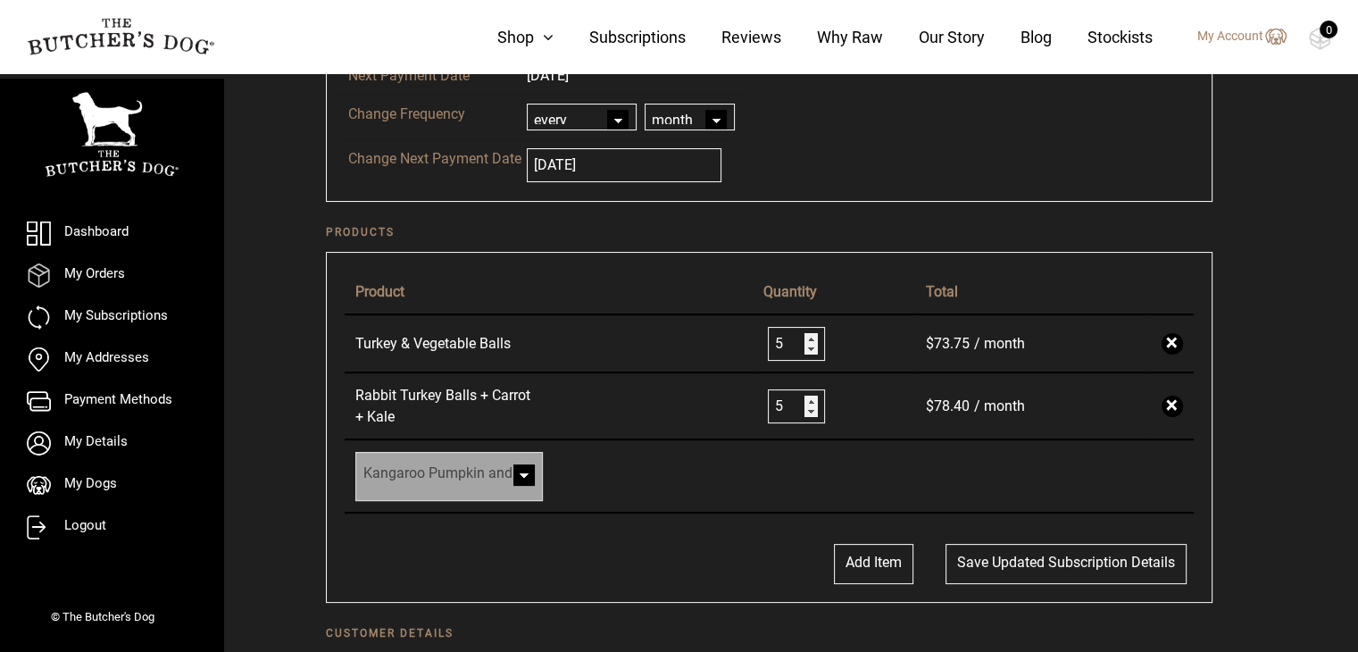
click at [427, 445] on td "Farm Box Poultry Box with Chicken Treats Puppy Box Plus Gut Soothe 52g Puppy Bo…" at bounding box center [549, 476] width 408 height 73
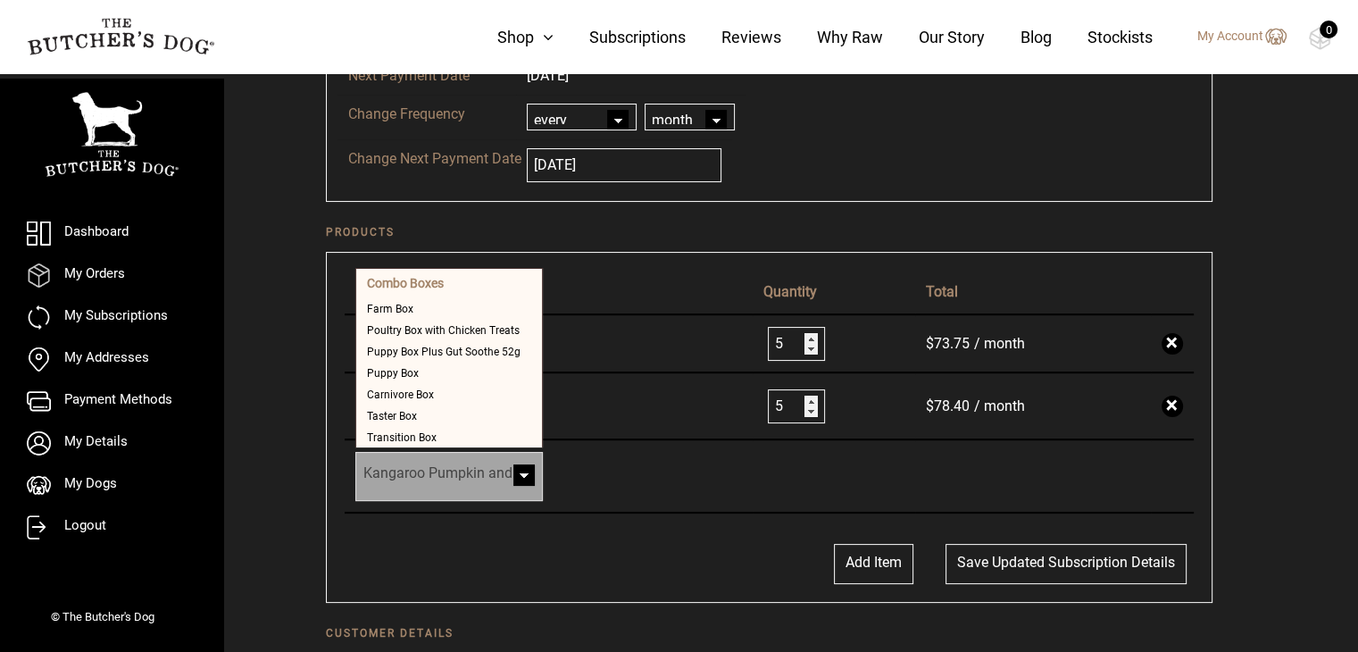
scroll to position [560, 0]
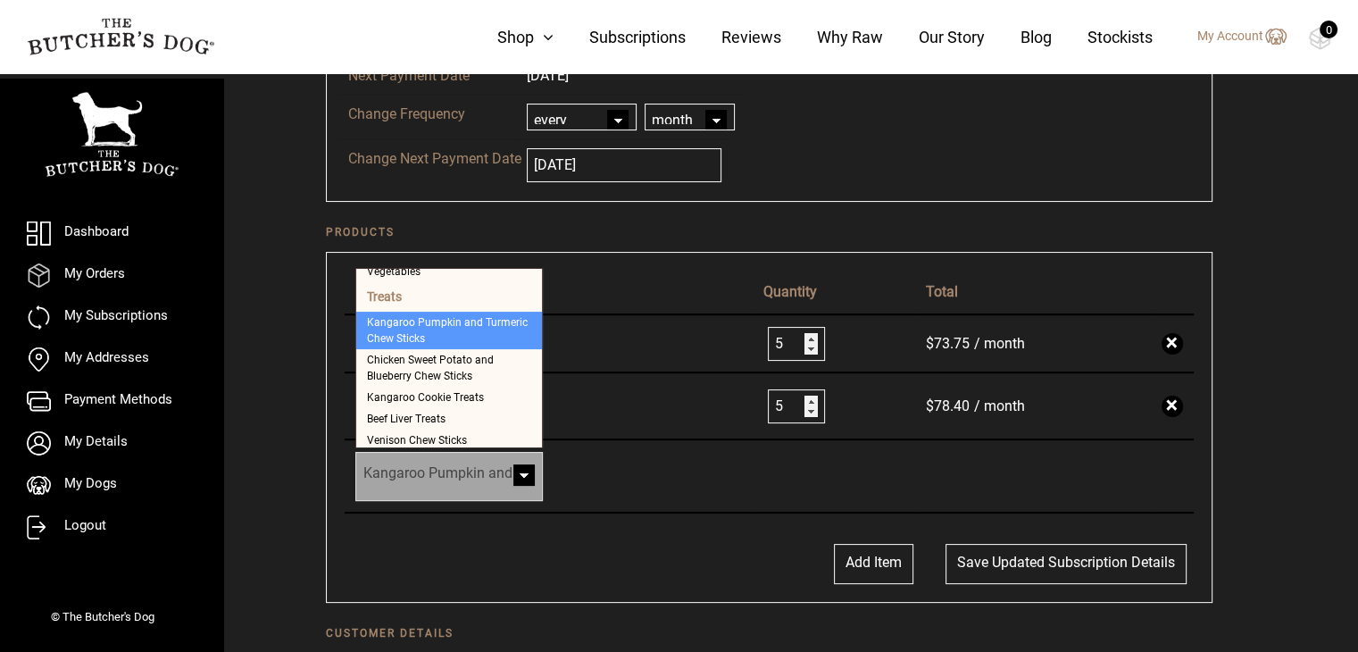
click at [425, 457] on span "Kangaroo Pumpkin and Turmeric Chew Sticks" at bounding box center [449, 476] width 186 height 47
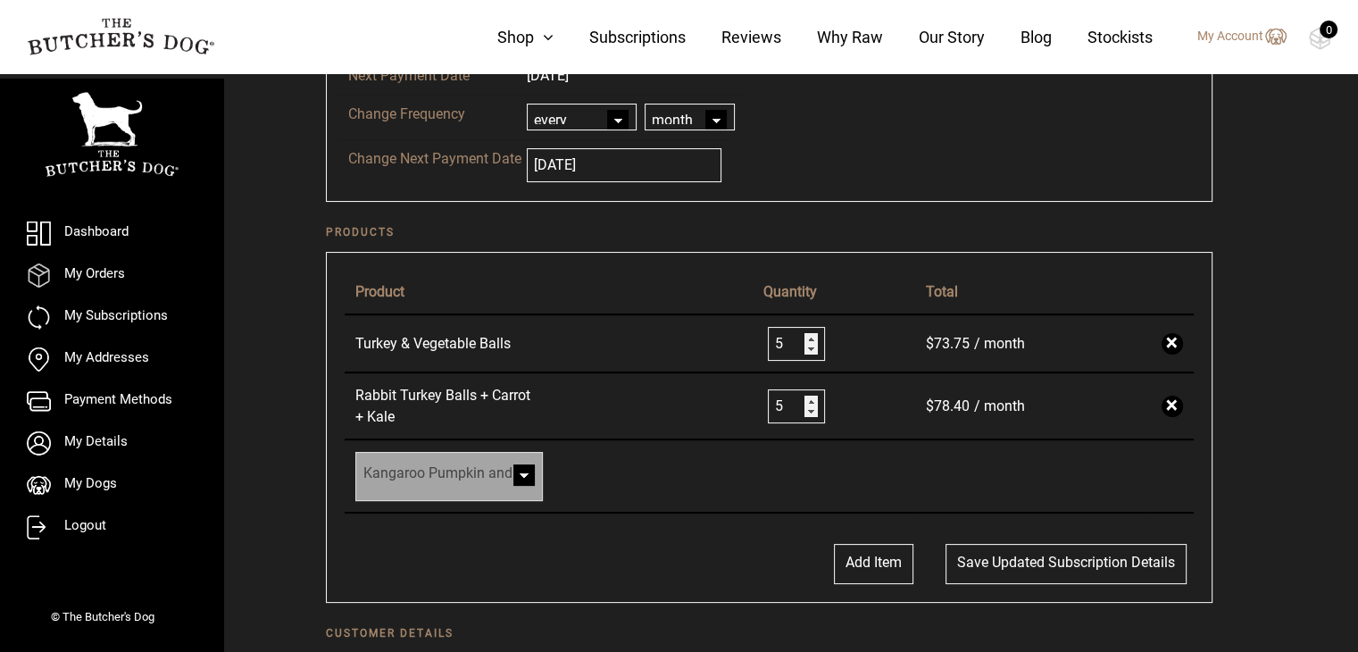
click at [425, 457] on span "Kangaroo Pumpkin and Turmeric Chew Sticks" at bounding box center [449, 476] width 186 height 47
click at [424, 472] on span "Kangaroo Pumpkin and Turmeric Chew Sticks" at bounding box center [449, 476] width 186 height 47
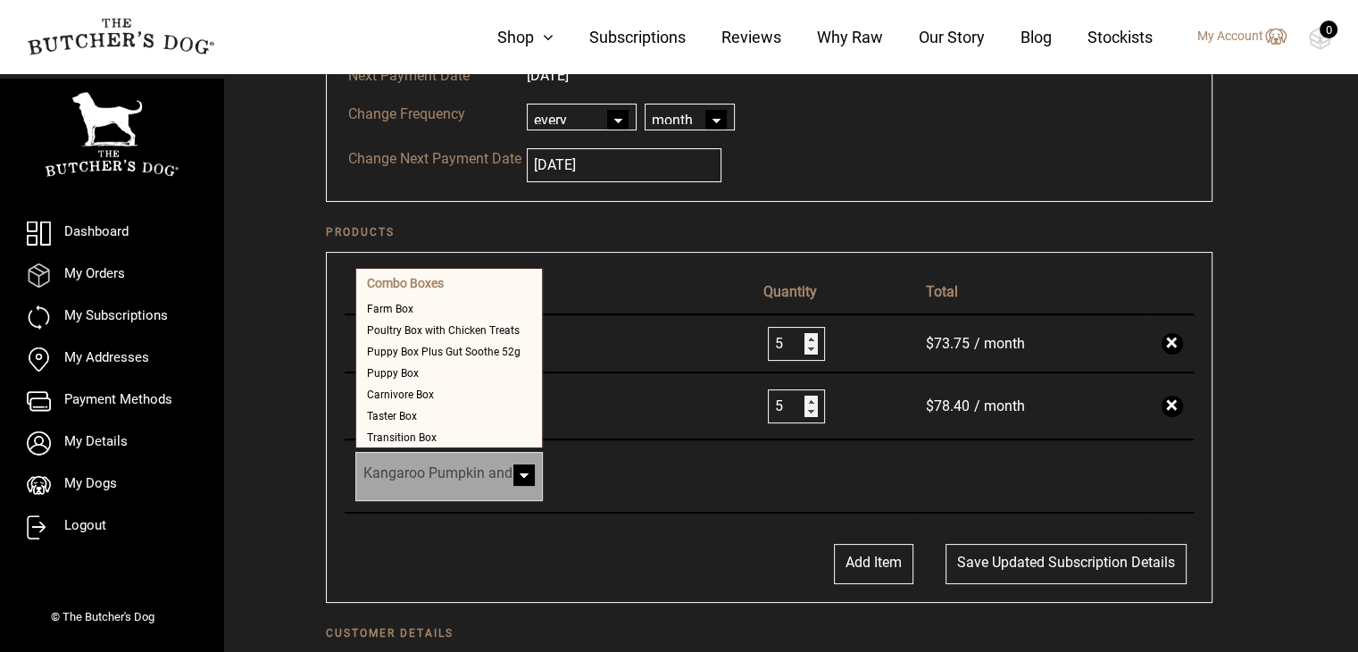
scroll to position [0, 0]
click at [424, 472] on span "Kangaroo Pumpkin and Turmeric Chew Sticks" at bounding box center [449, 476] width 186 height 47
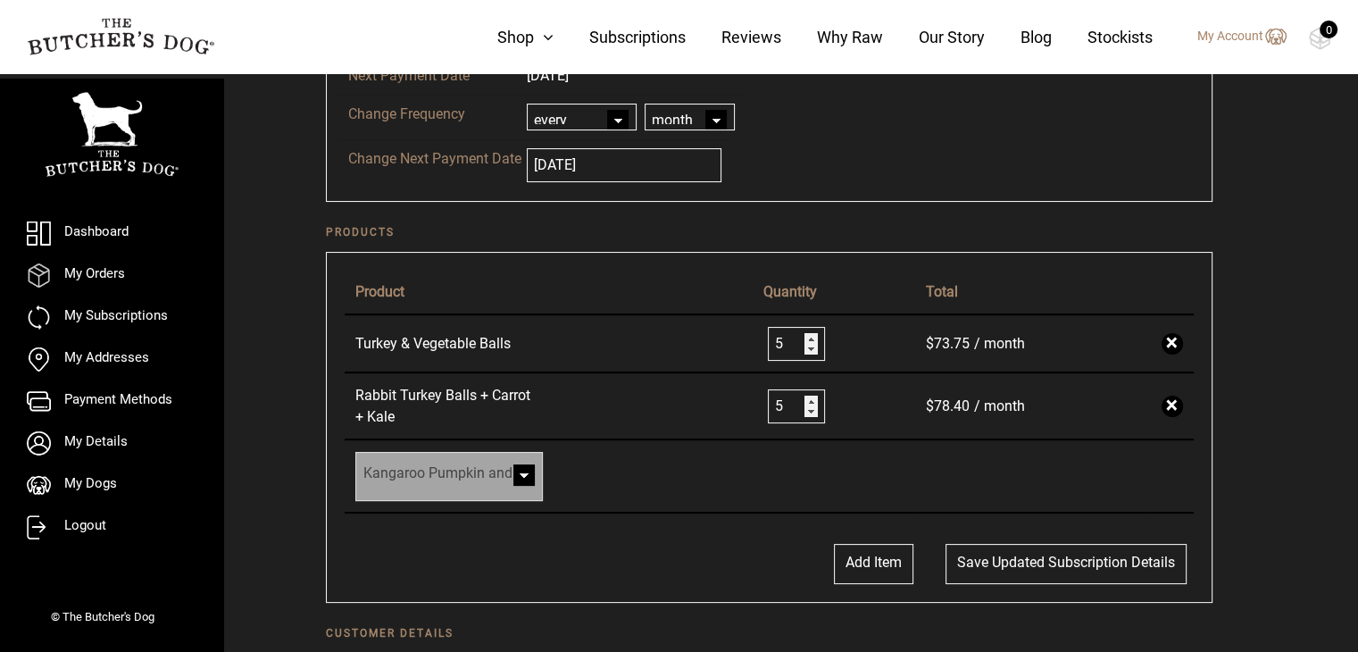
click at [93, 248] on ul "Dashboard My Orders My Subscriptions My Addresses Payment Methods My Details My…" at bounding box center [112, 380] width 170 height 318
click at [79, 240] on link "Dashboard" at bounding box center [112, 233] width 170 height 24
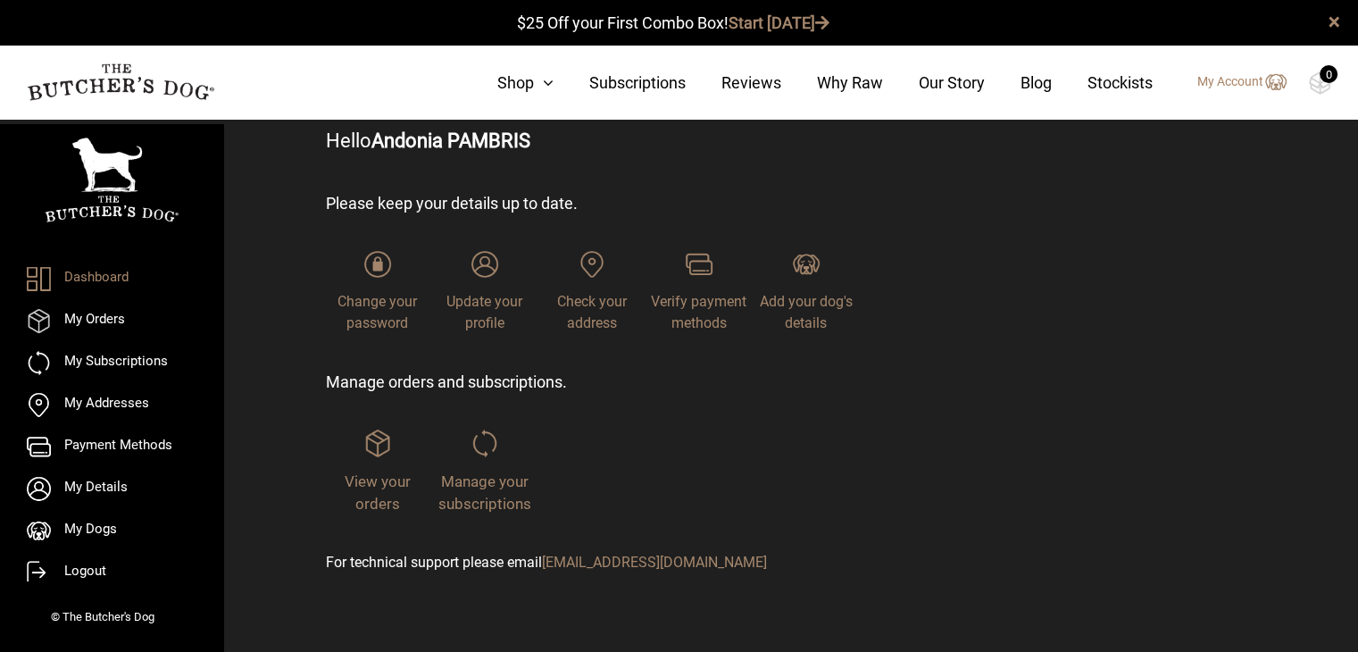
scroll to position [88, 0]
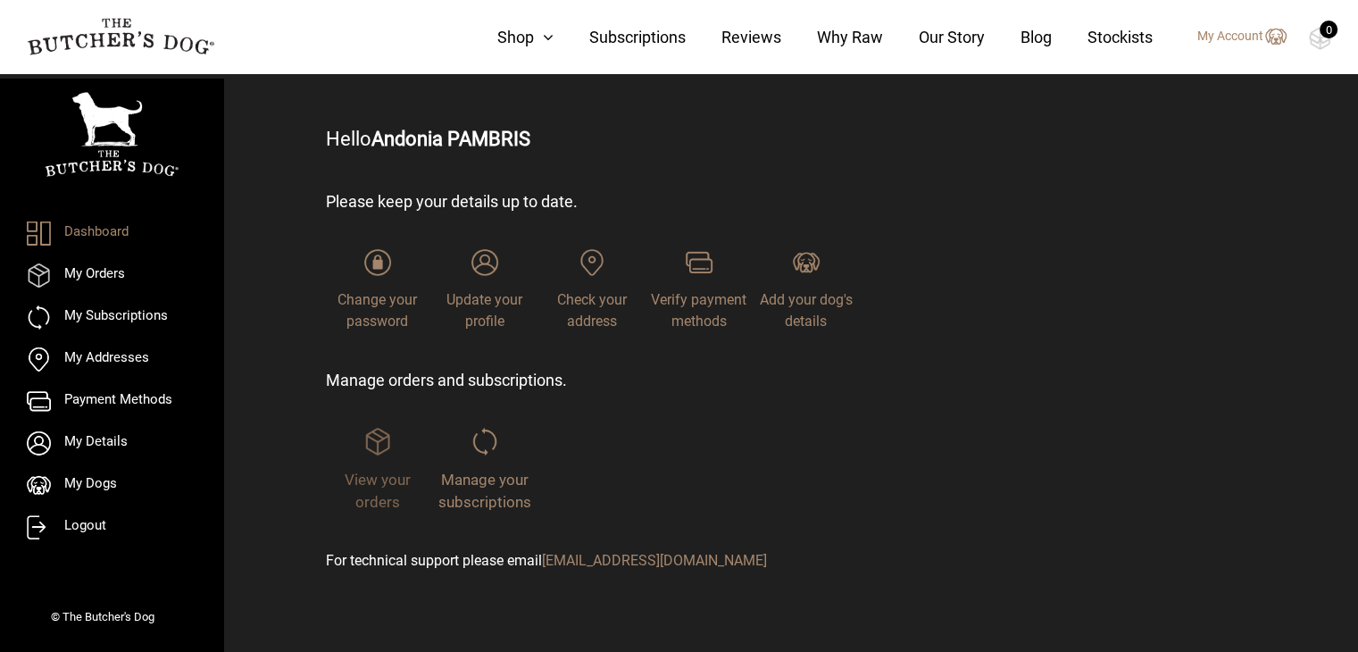
click at [372, 489] on span "View your orders" at bounding box center [378, 491] width 66 height 41
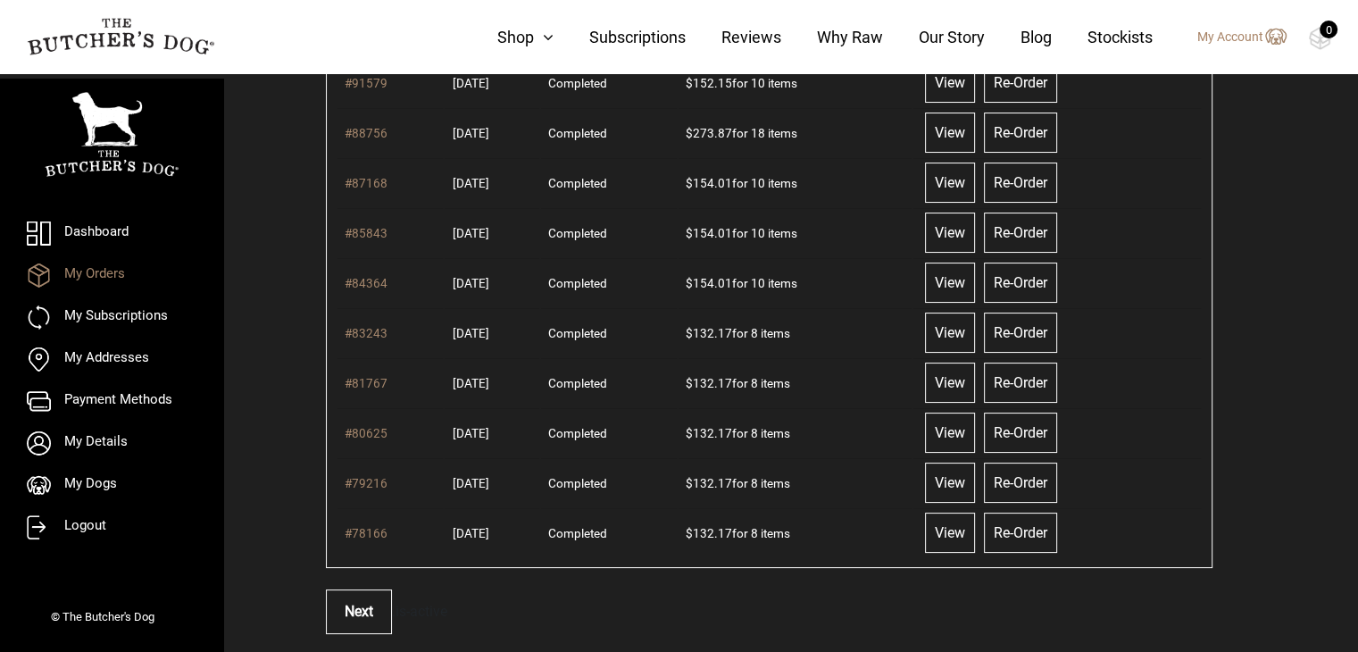
scroll to position [200, 0]
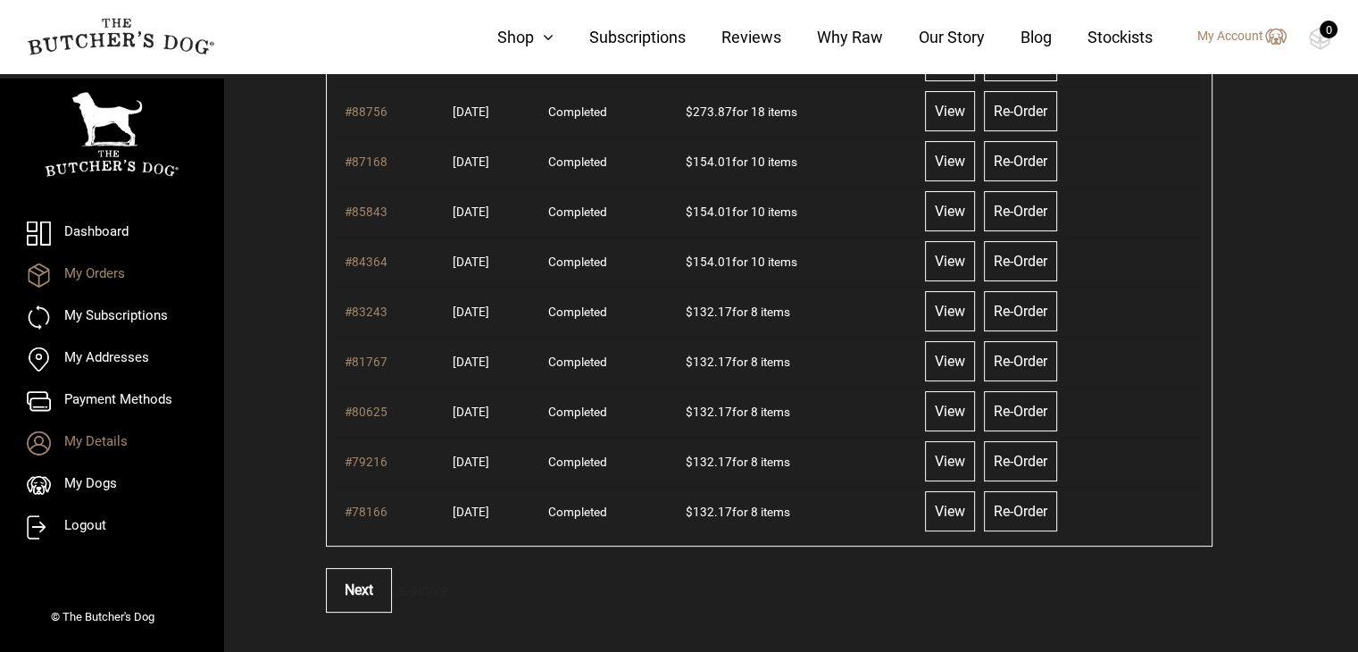
click at [93, 447] on link "My Details" at bounding box center [112, 443] width 170 height 24
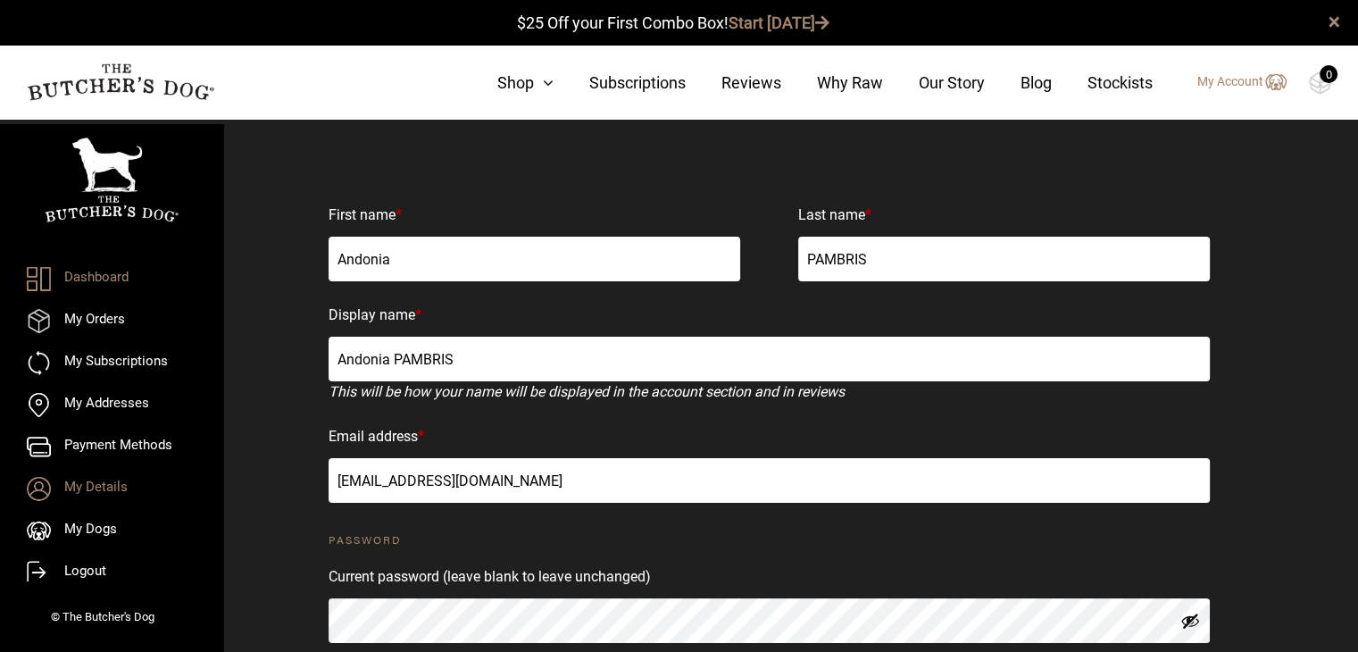
click at [91, 285] on link "Dashboard" at bounding box center [112, 279] width 170 height 24
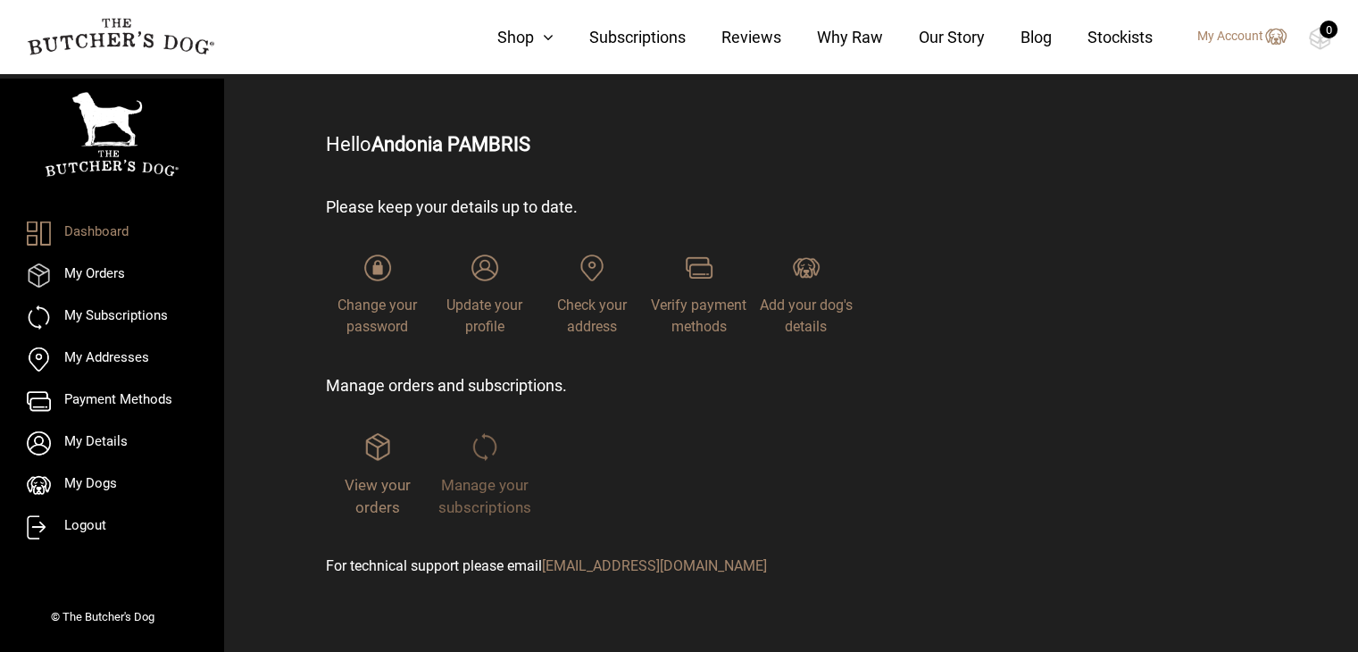
scroll to position [88, 0]
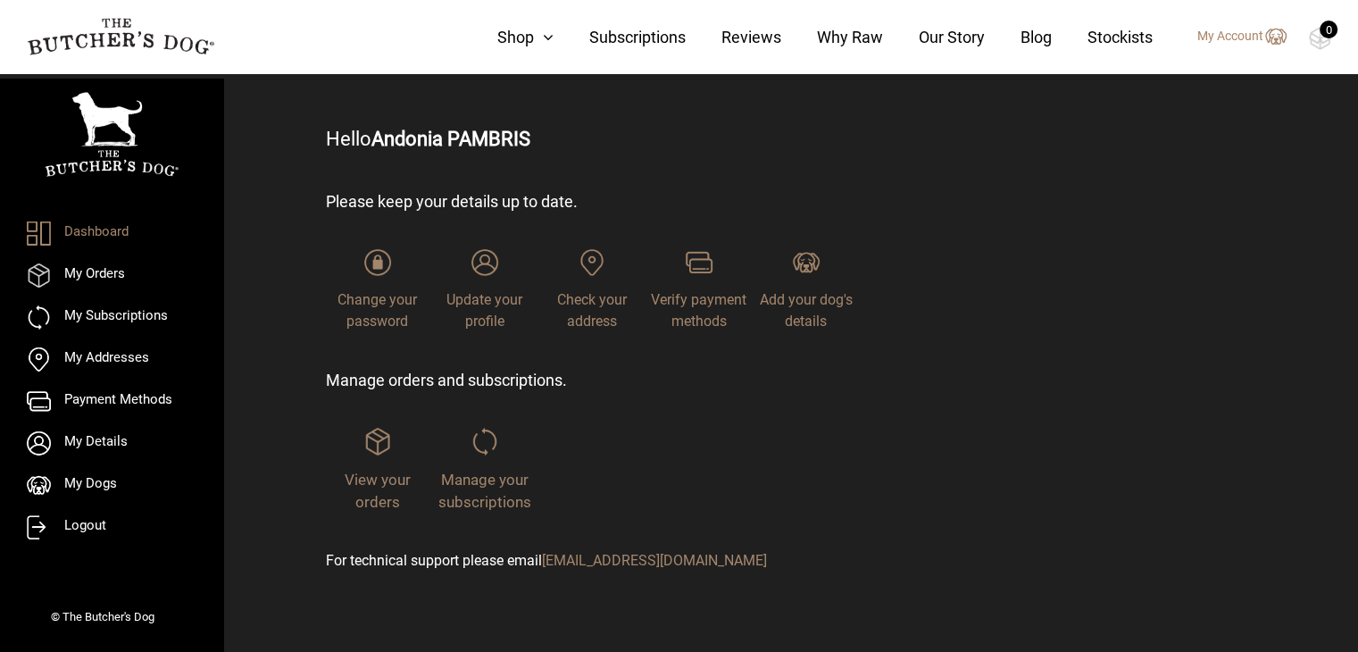
drag, startPoint x: 588, startPoint y: 562, endPoint x: 672, endPoint y: 604, distance: 93.9
click at [672, 604] on div "Please keep your details up to date. Change your password Update your profile C…" at bounding box center [609, 381] width 567 height 454
click at [550, 36] on icon at bounding box center [544, 37] width 20 height 16
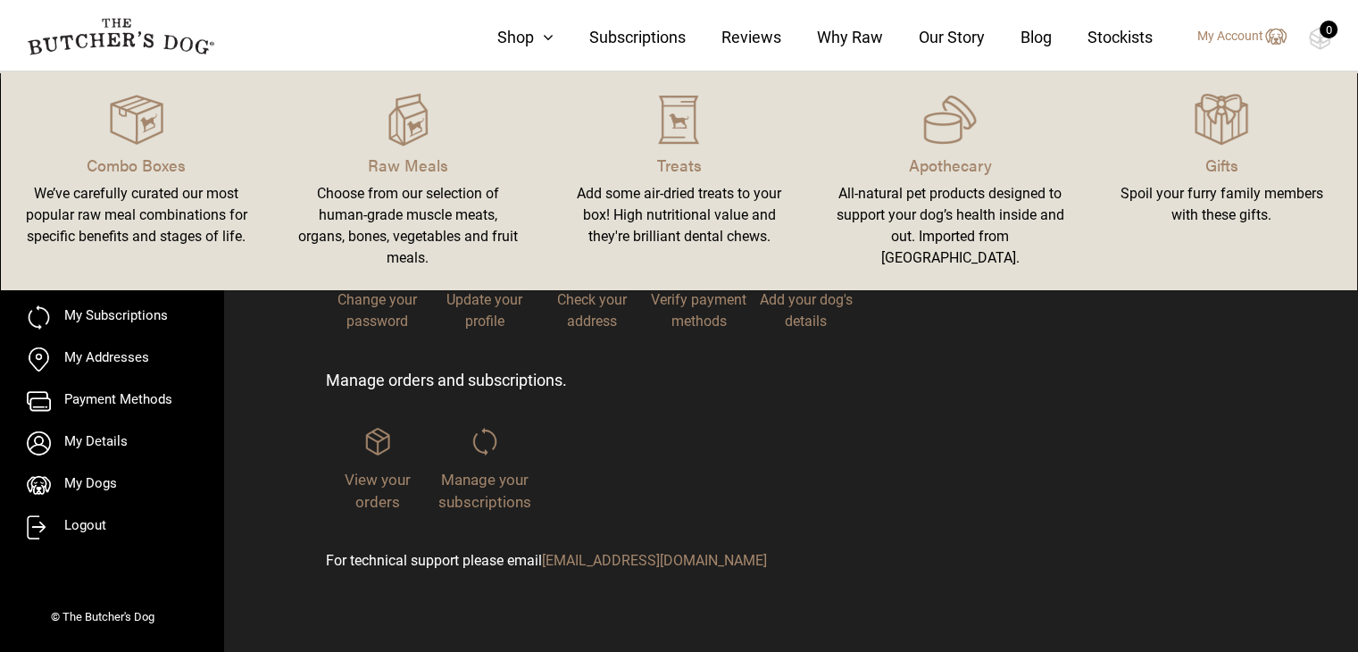
click at [673, 205] on div "Add some air-dried treats to your box! High nutritional value and they're brill…" at bounding box center [679, 215] width 229 height 64
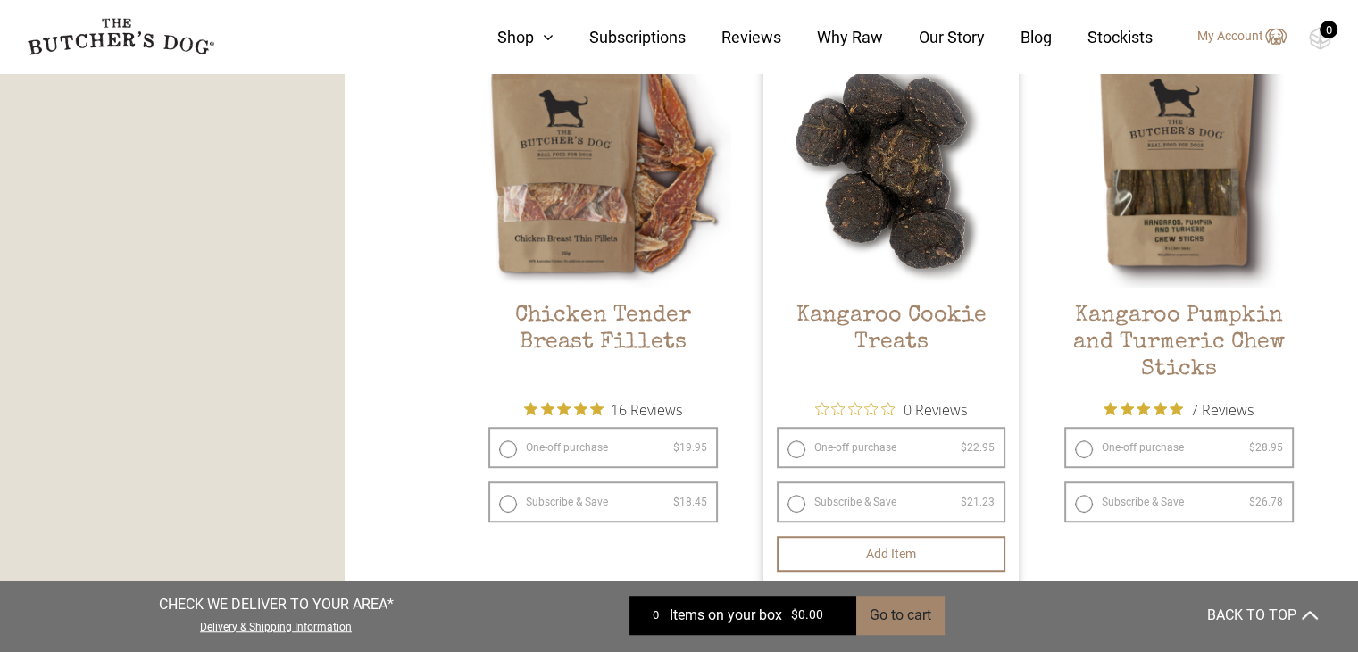
scroll to position [1072, 0]
